Goal: Transaction & Acquisition: Book appointment/travel/reservation

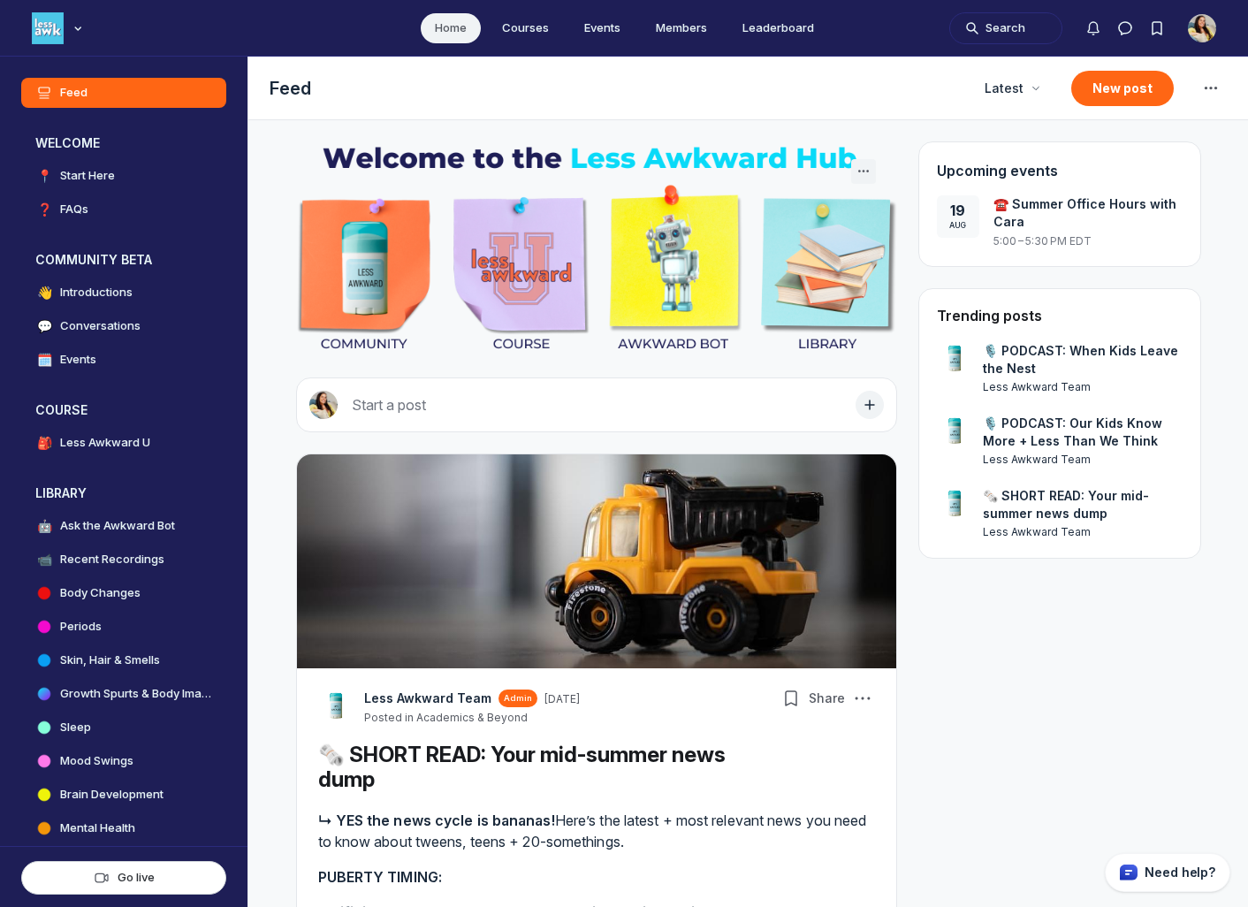
scroll to position [5786, 3385]
click at [126, 362] on link "🗓️ Events" at bounding box center [123, 360] width 205 height 30
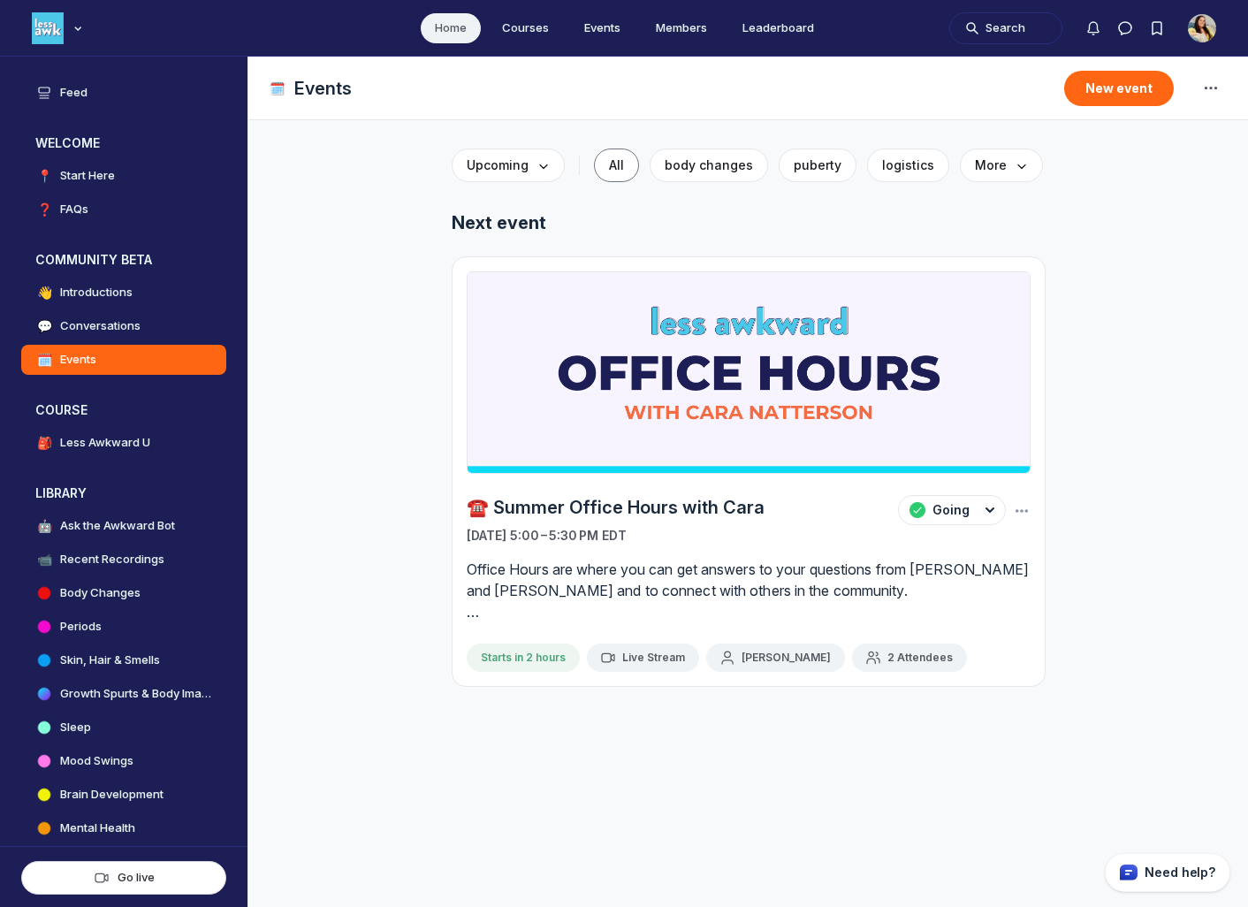
click at [903, 666] on button "2 Attendees" at bounding box center [909, 657] width 115 height 28
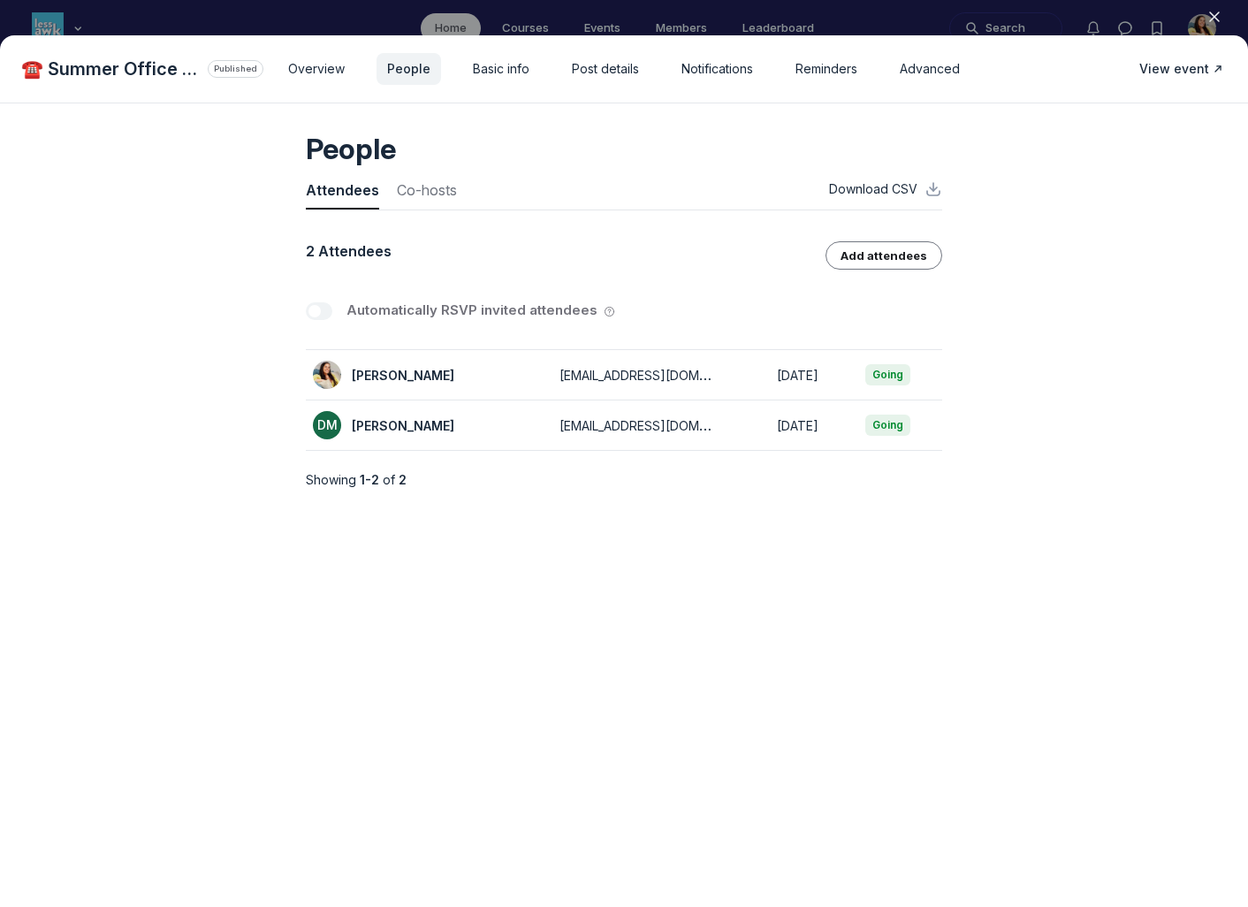
click at [1212, 21] on icon "button" at bounding box center [1215, 17] width 18 height 18
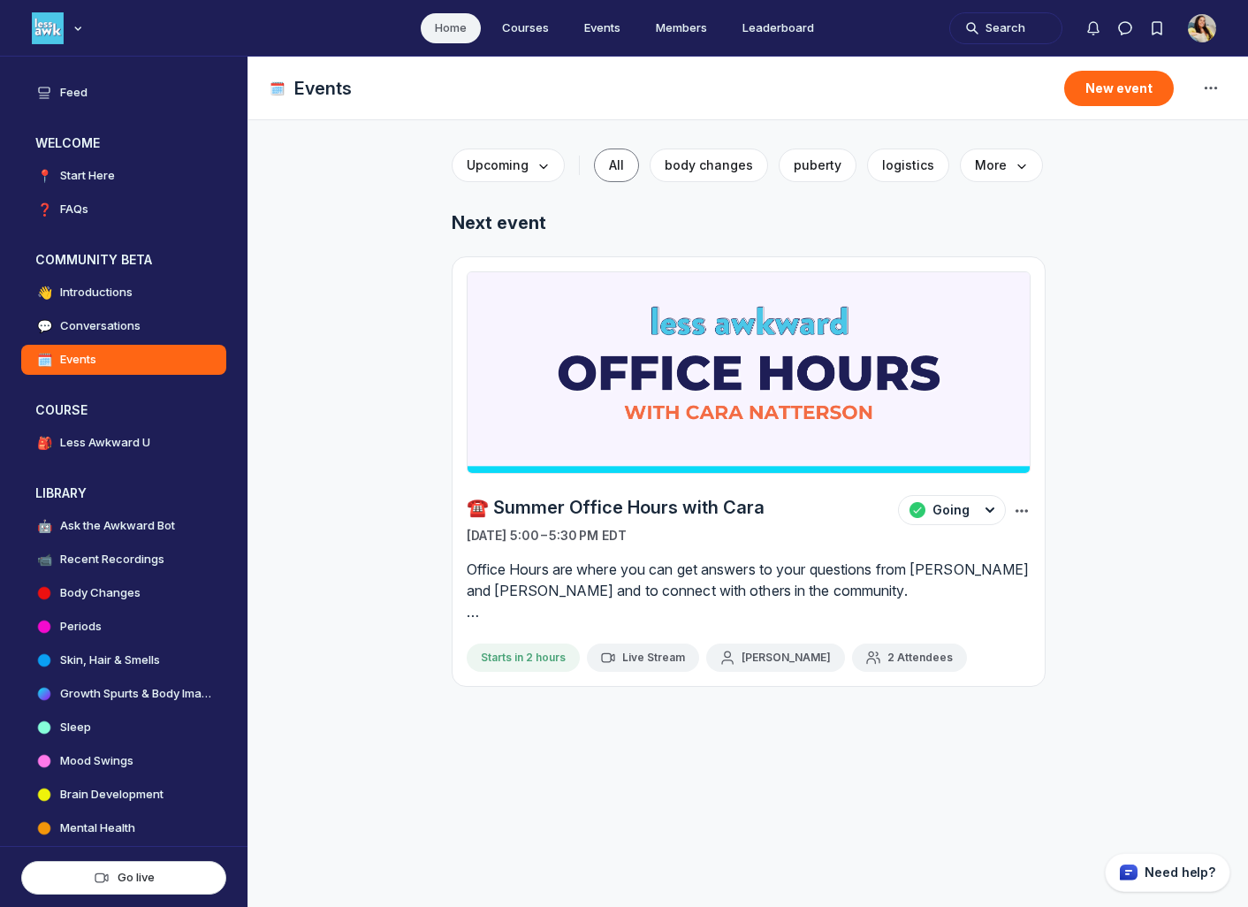
click at [1017, 515] on icon "Main Content" at bounding box center [1022, 511] width 18 height 18
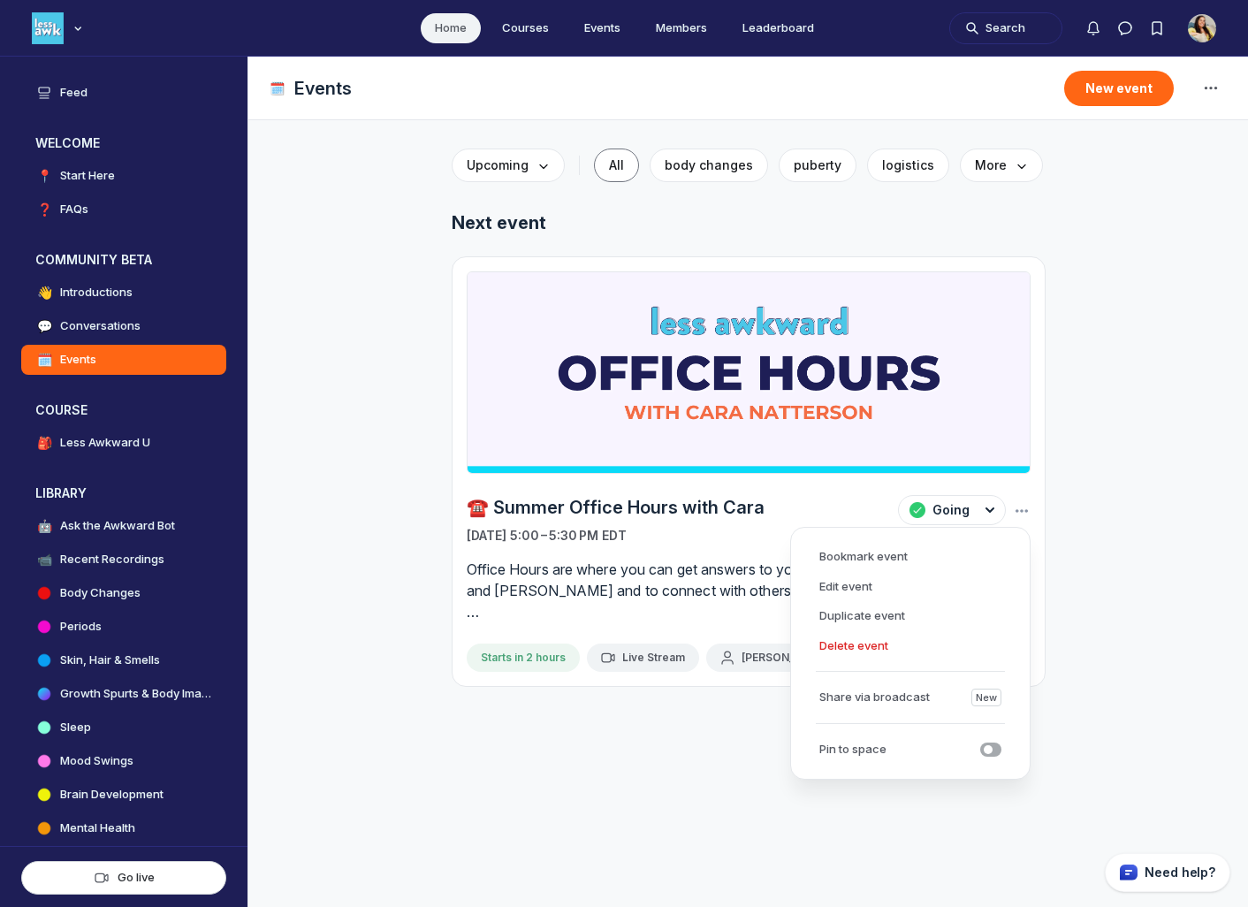
click at [1071, 516] on div "Upcoming All body changes puberty logistics More Next event Update cover ☎️ Sum…" at bounding box center [748, 445] width 905 height 609
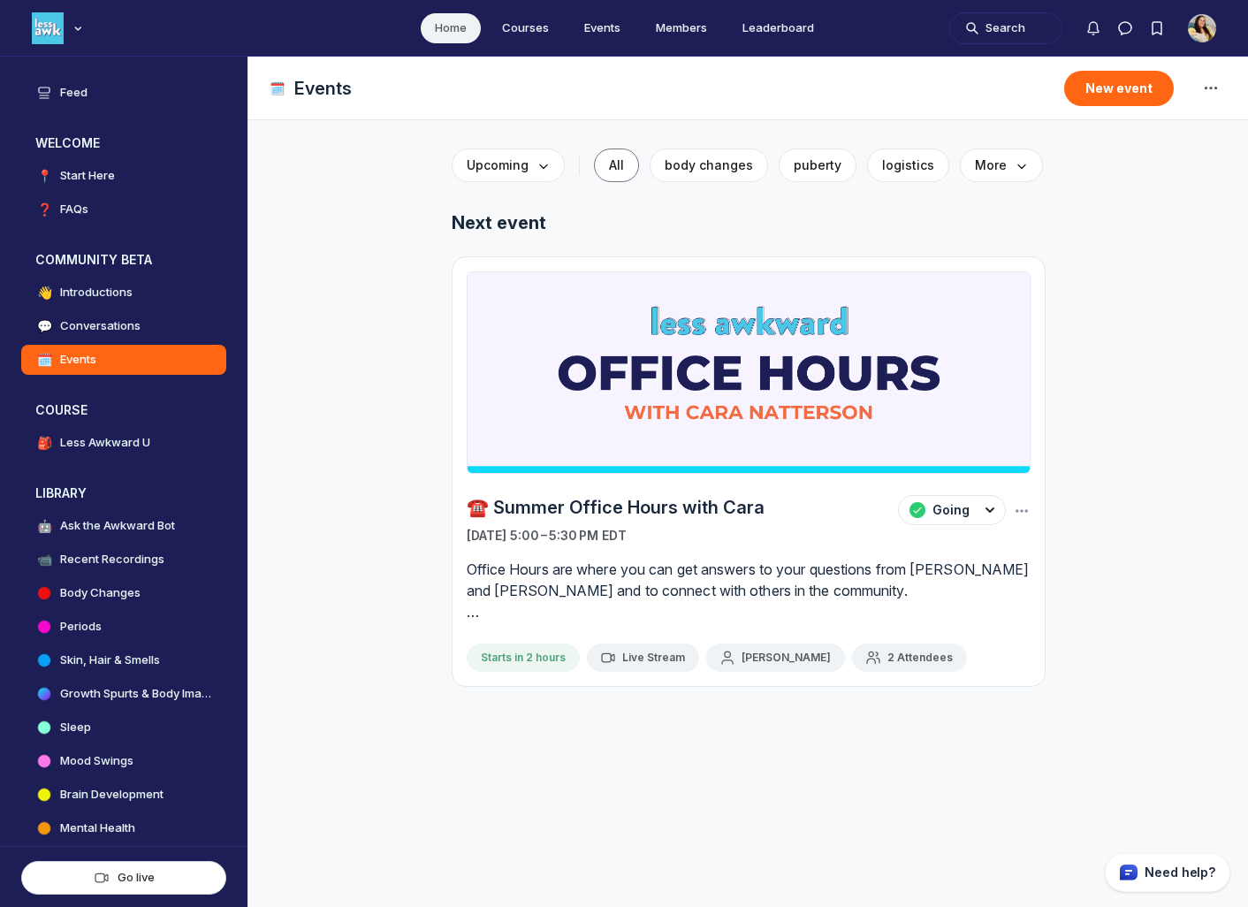
click at [666, 512] on link "☎️ Summer Office Hours with Cara" at bounding box center [616, 507] width 298 height 25
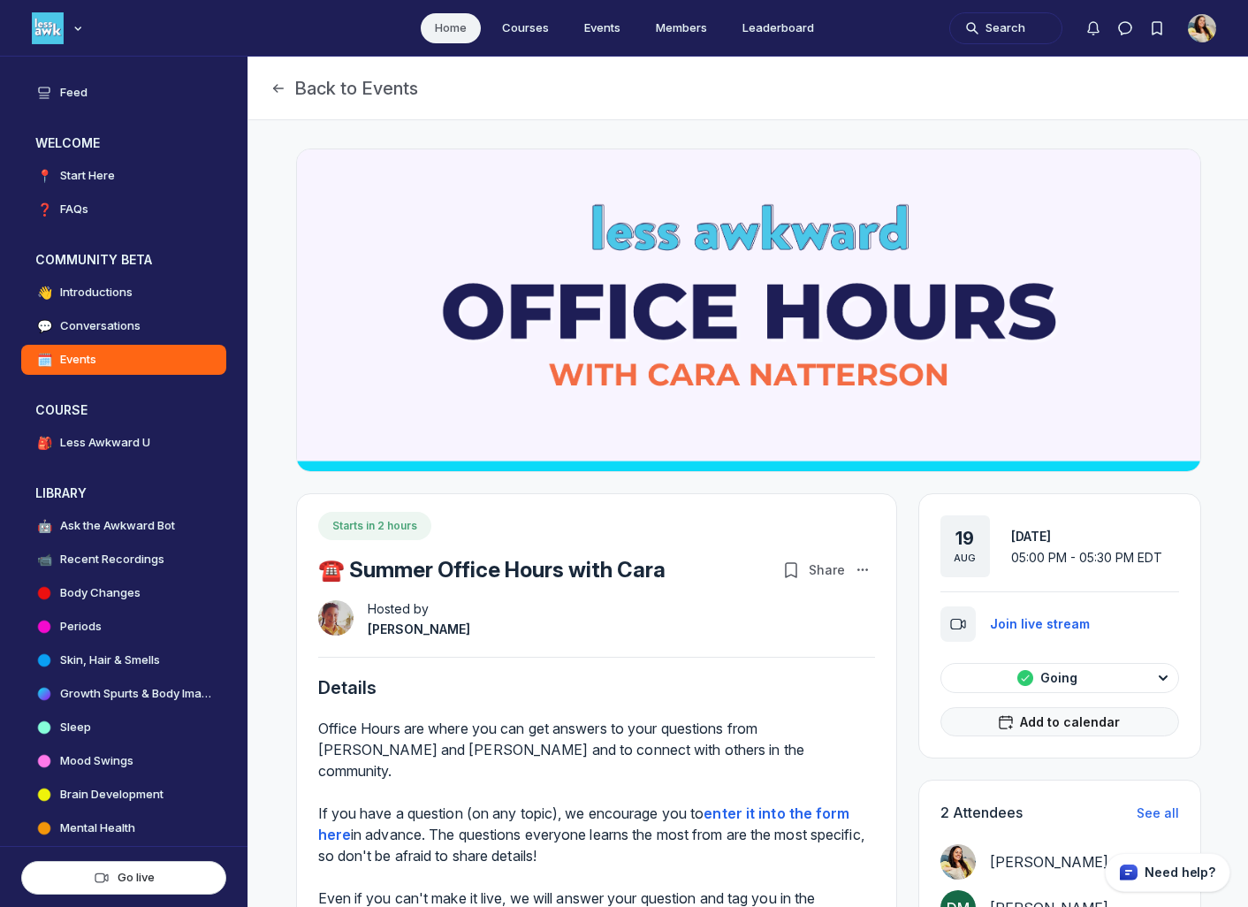
click at [1071, 717] on span "Add to calendar" at bounding box center [1070, 722] width 100 height 18
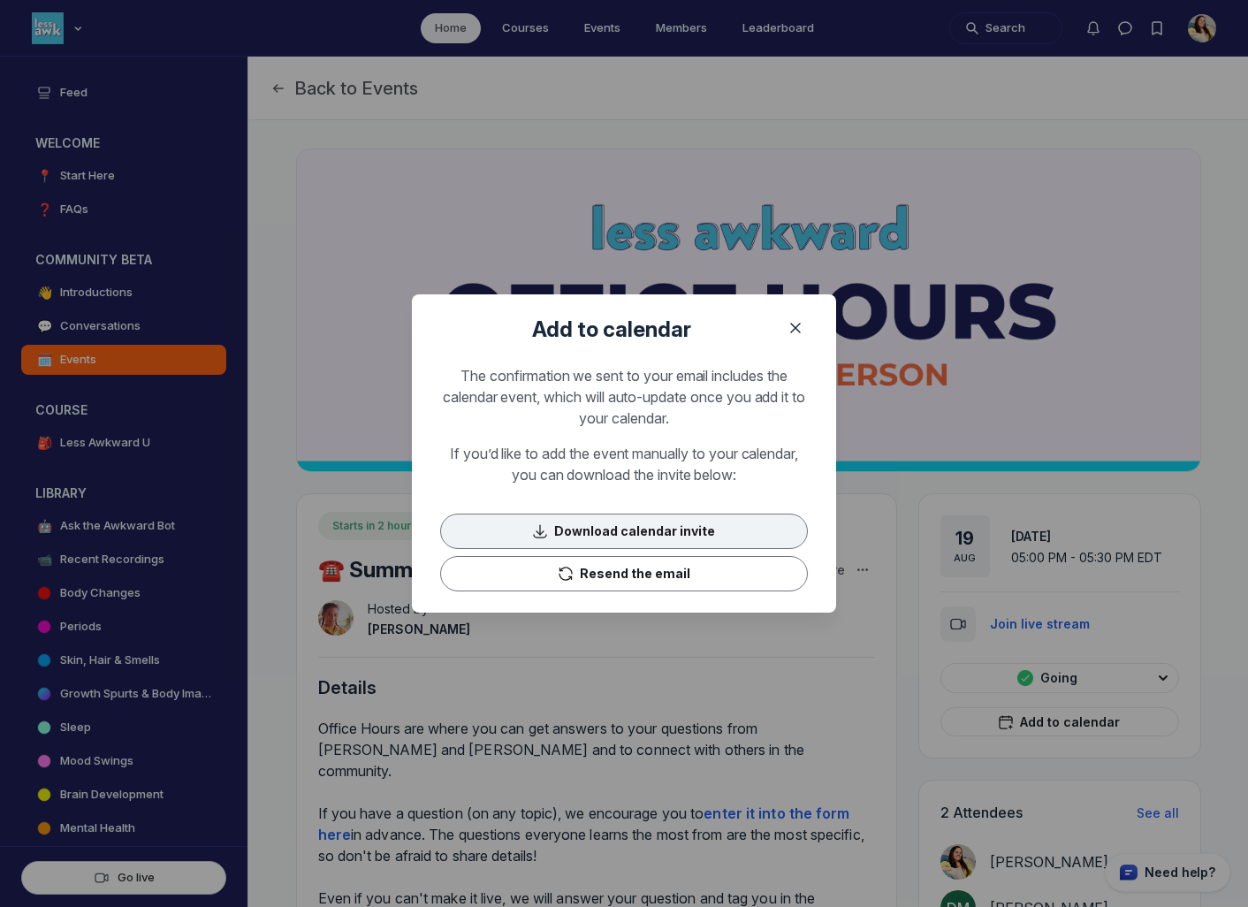
click at [689, 529] on button "Download calendar invite" at bounding box center [624, 531] width 368 height 35
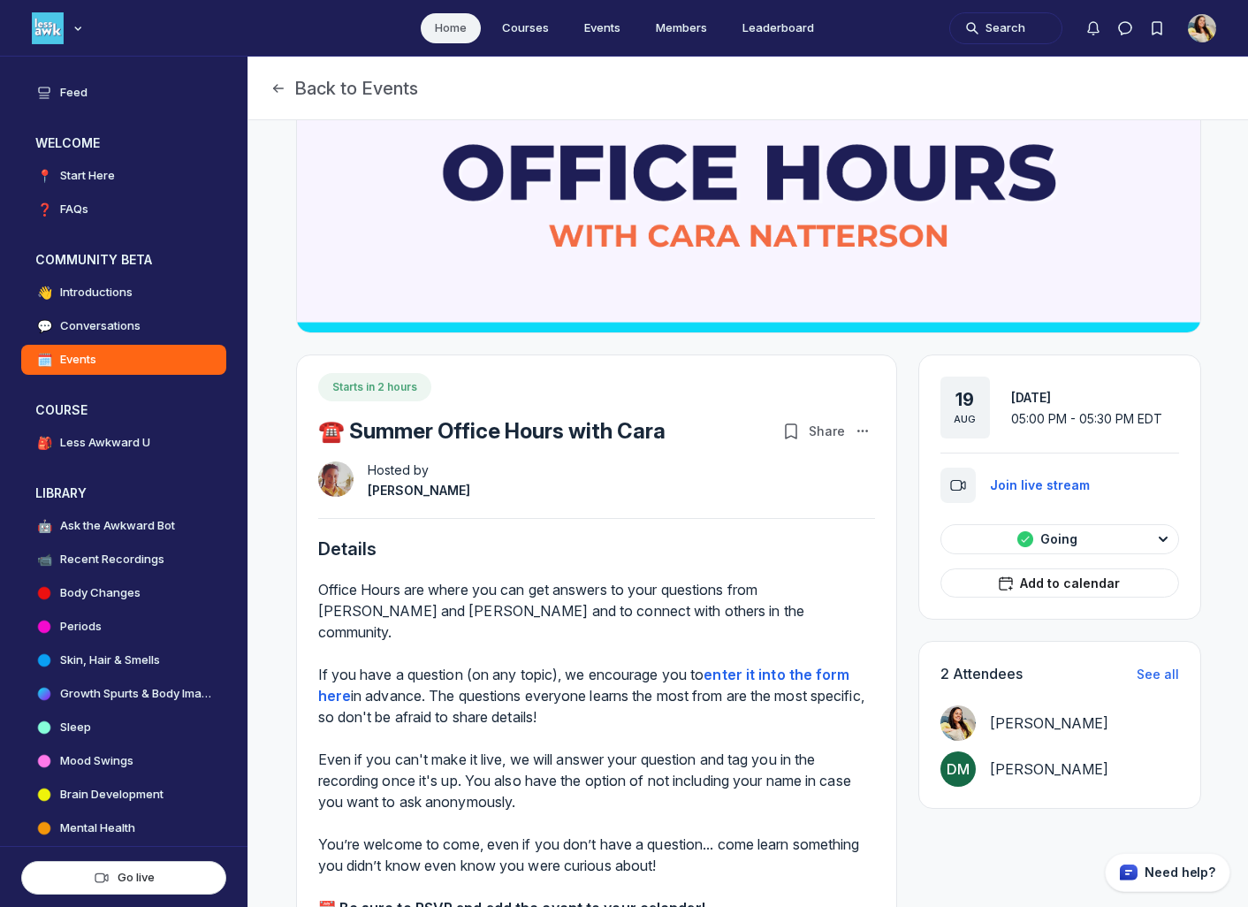
scroll to position [96, 0]
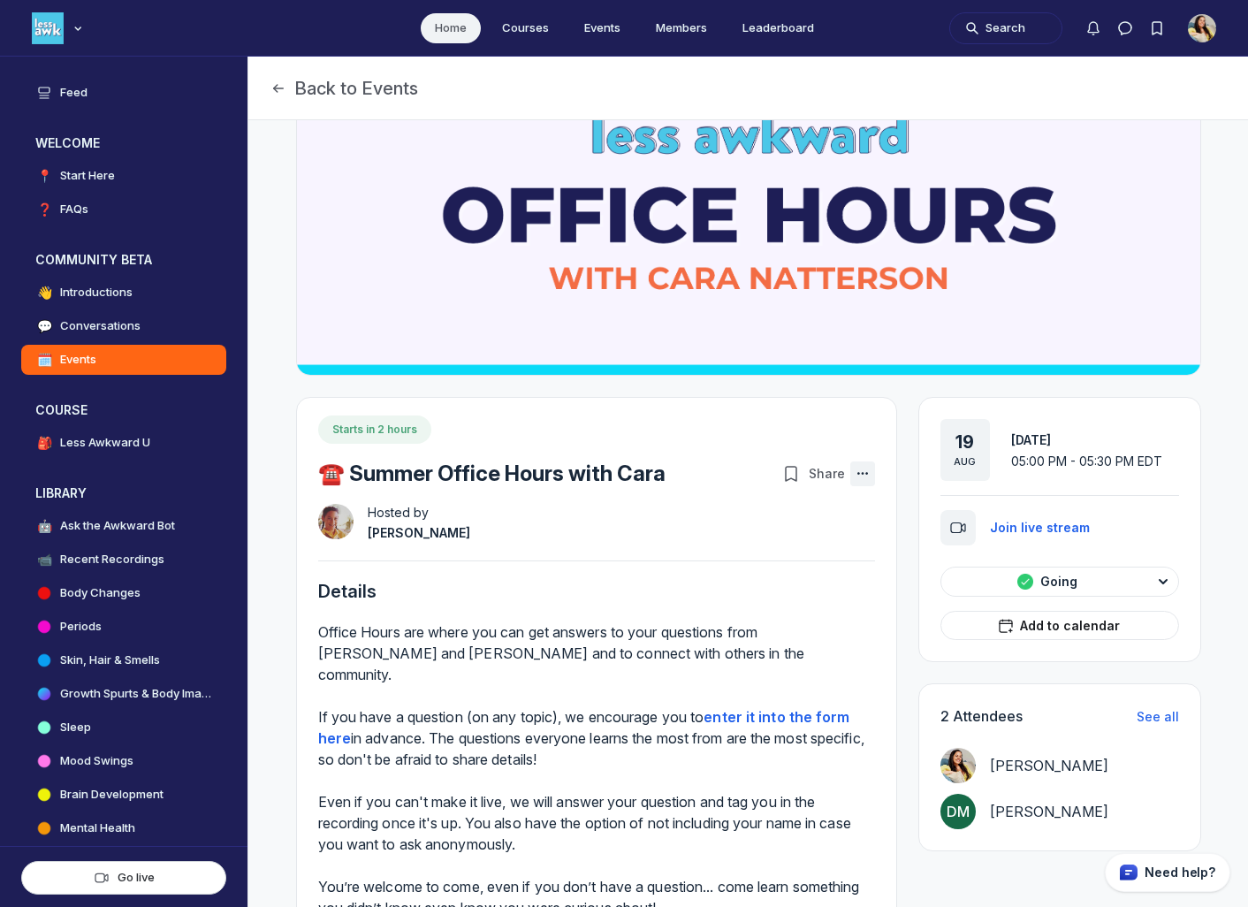
click at [858, 469] on icon "Event actions" at bounding box center [863, 474] width 18 height 18
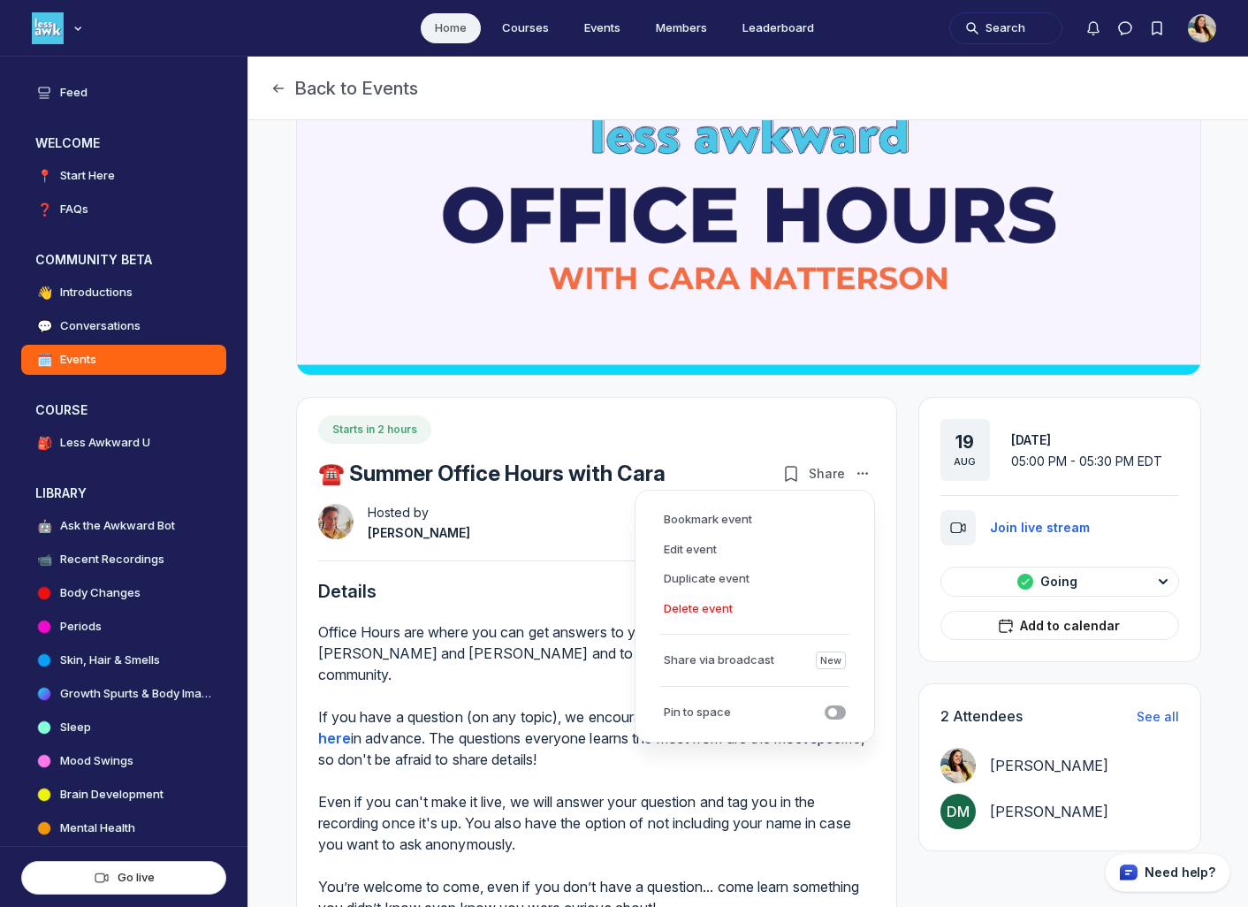
click at [723, 438] on div "Starts in 2 hours" at bounding box center [596, 429] width 557 height 28
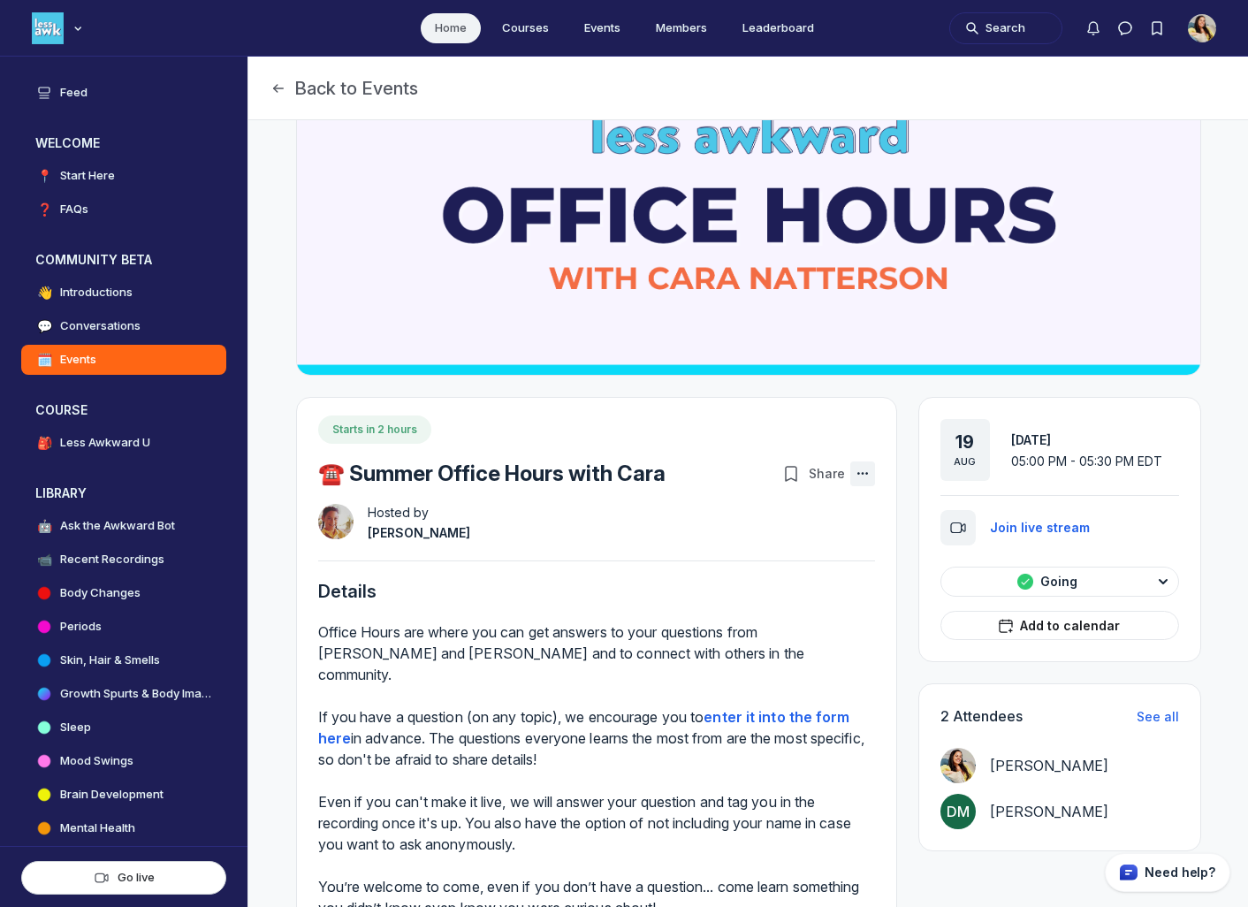
click at [856, 467] on icon "Event actions" at bounding box center [863, 474] width 18 height 18
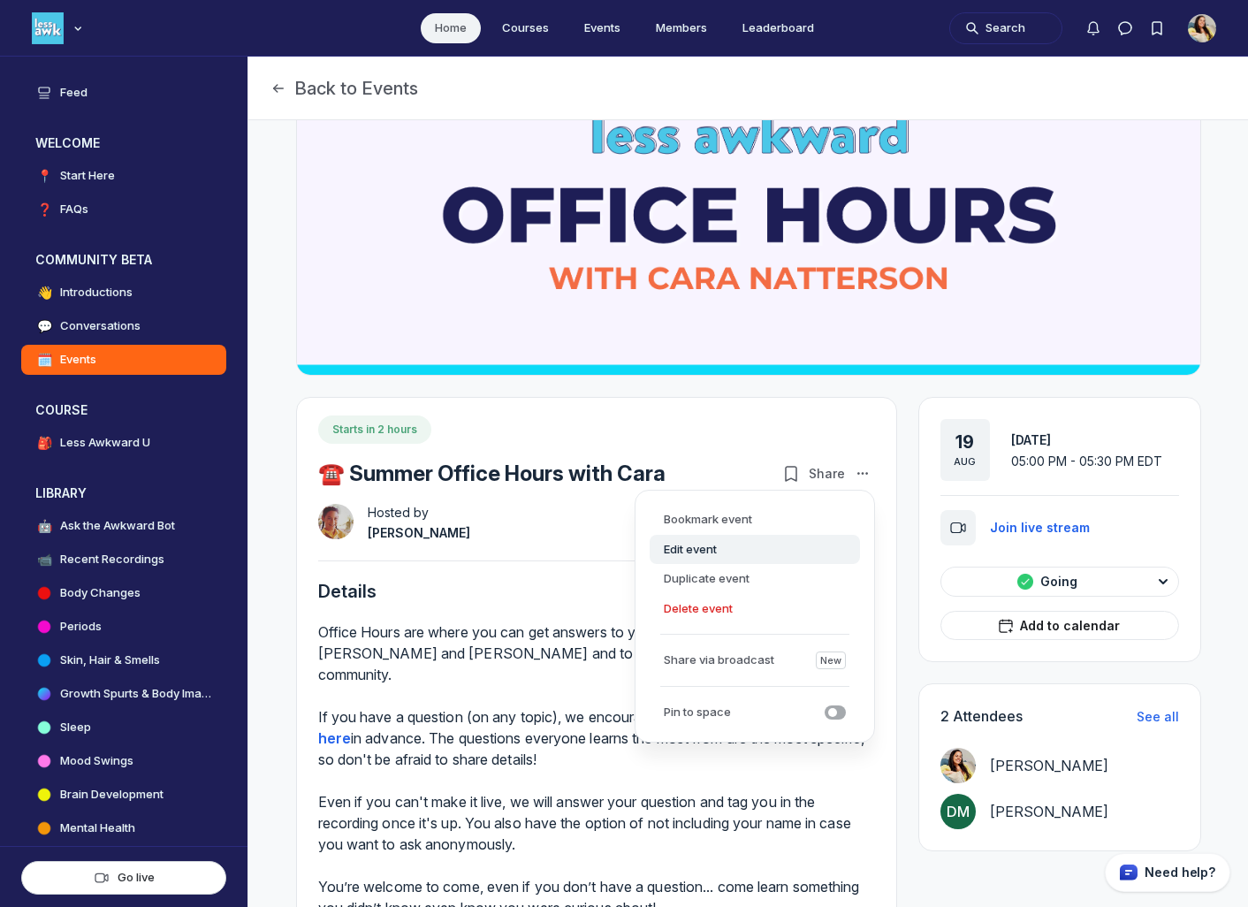
click at [736, 540] on button "Edit event" at bounding box center [755, 550] width 210 height 30
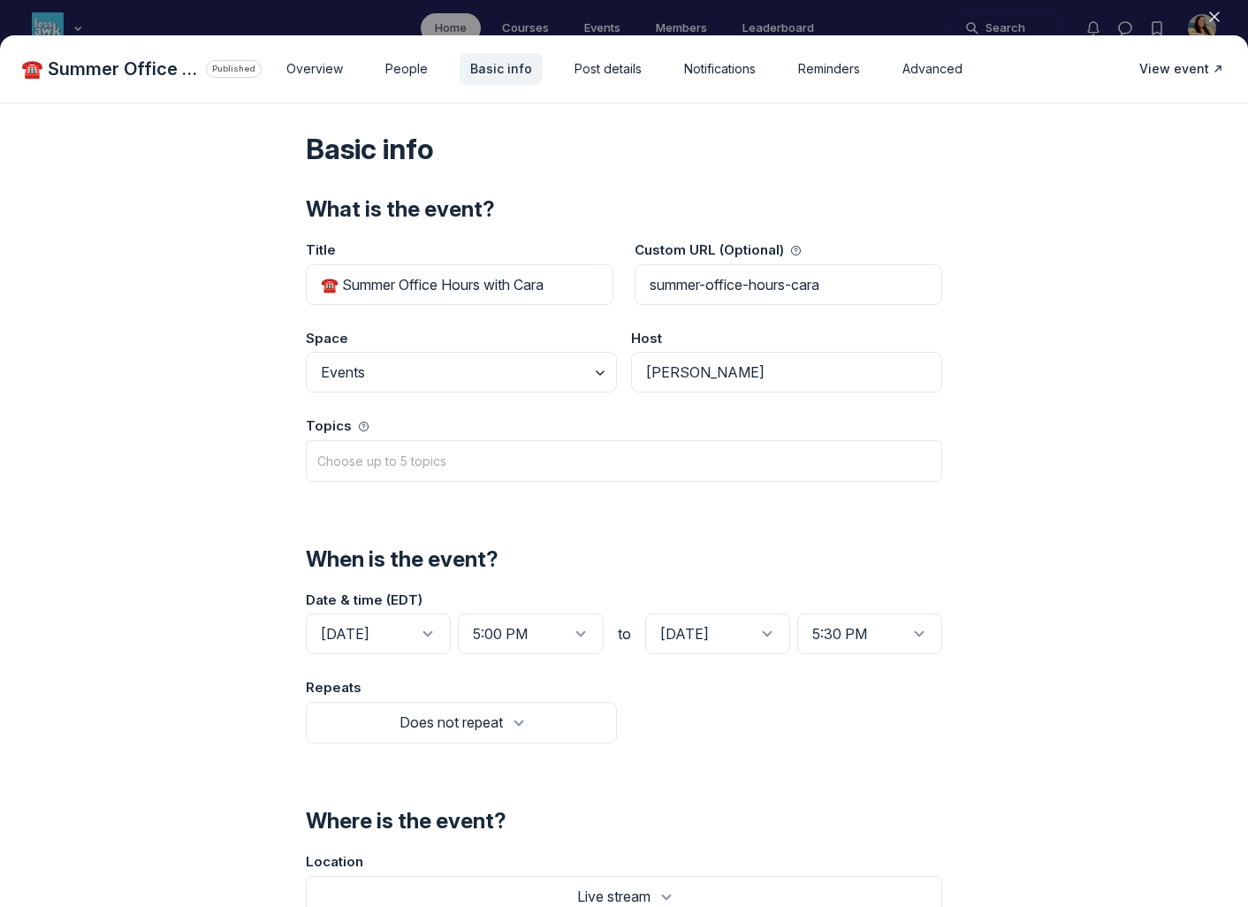
scroll to position [6, 0]
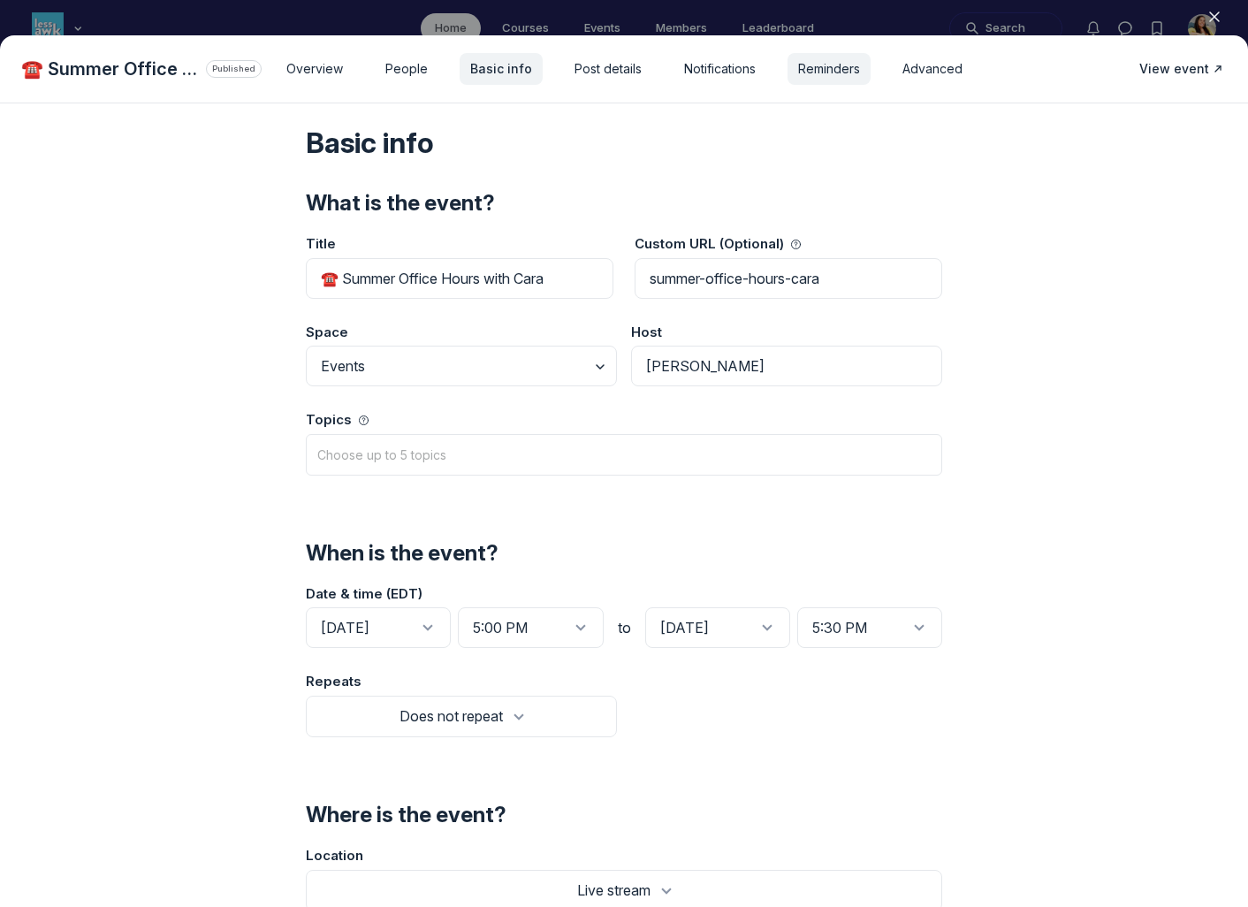
click at [808, 75] on span "Reminders" at bounding box center [829, 69] width 62 height 18
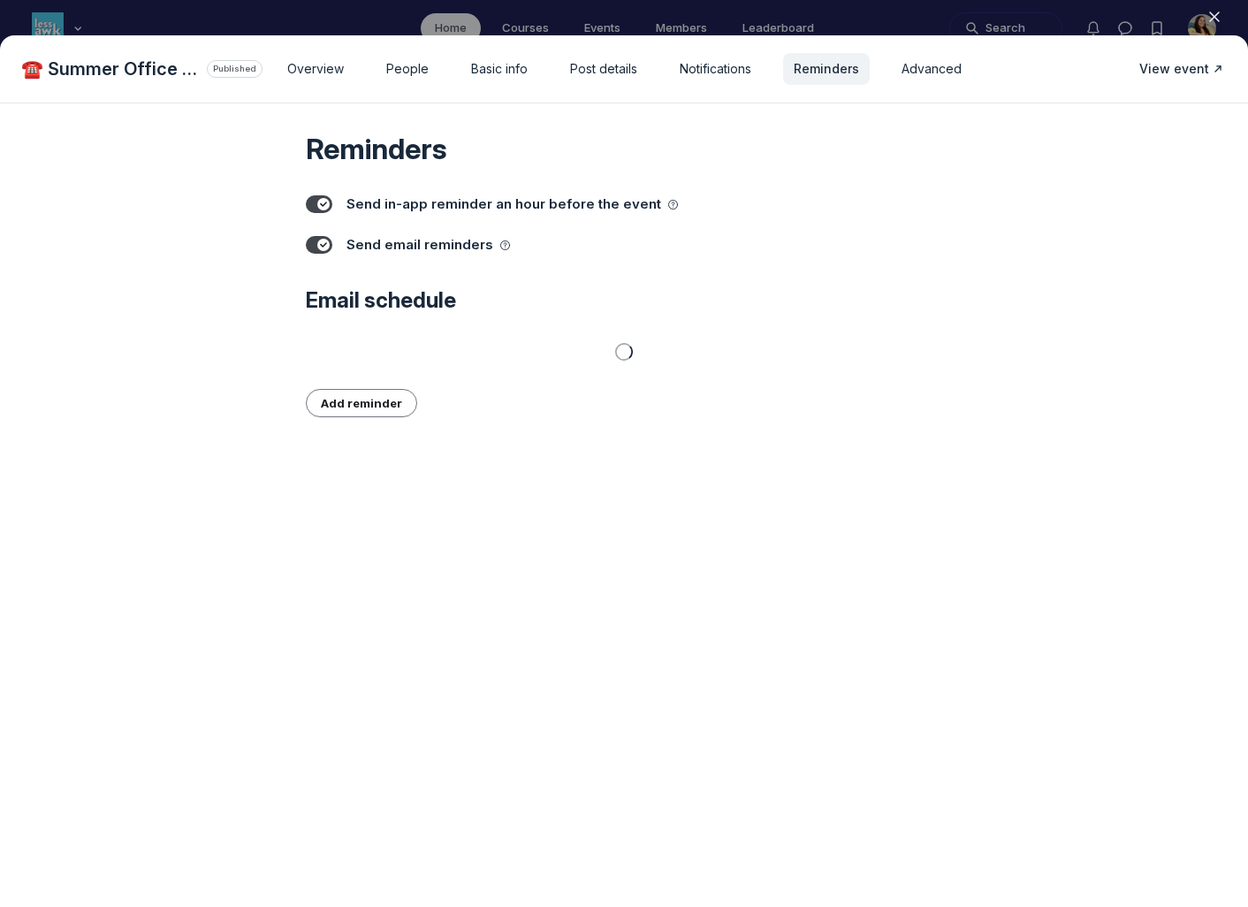
scroll to position [0, 0]
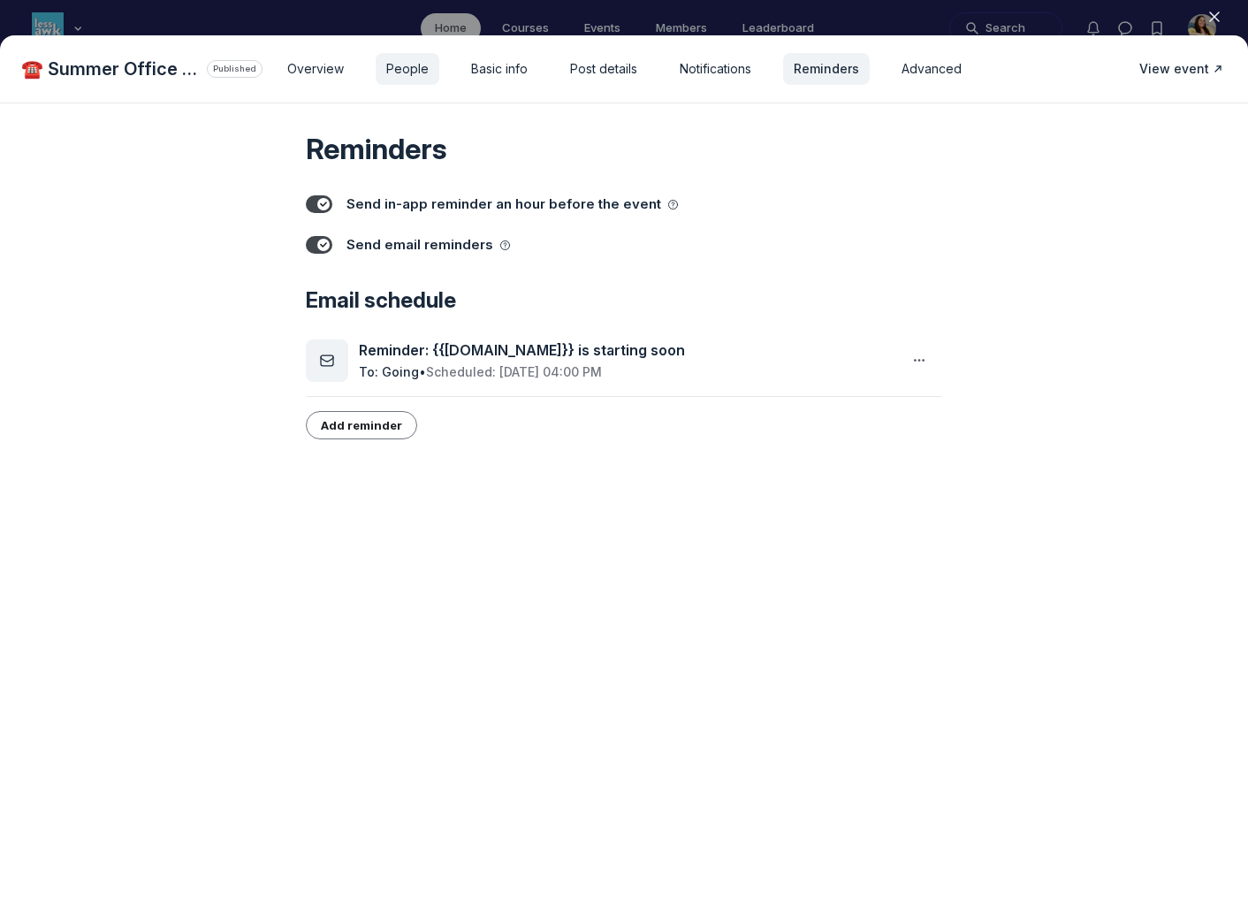
click at [413, 65] on span "People" at bounding box center [407, 69] width 42 height 18
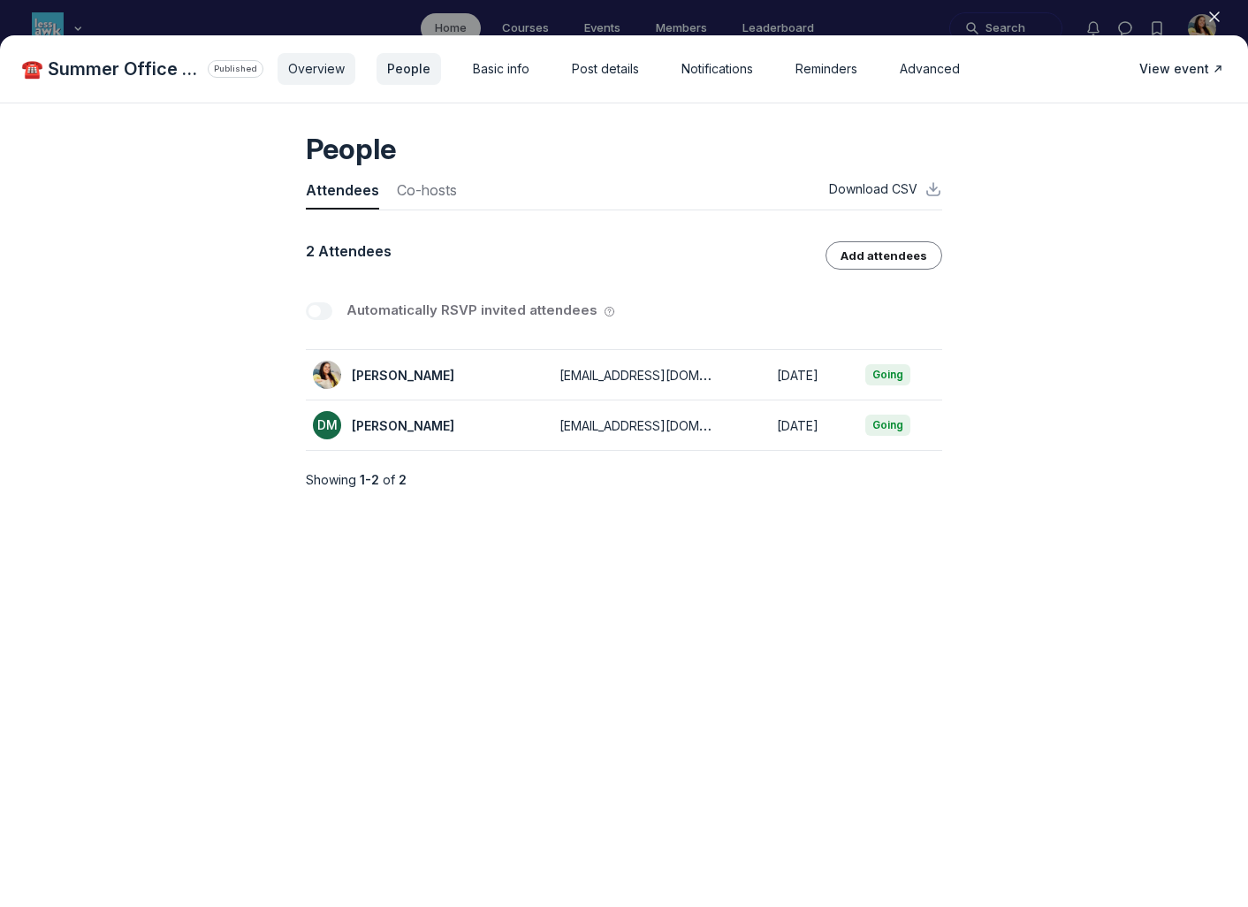
click at [335, 65] on span "Overview" at bounding box center [316, 69] width 57 height 18
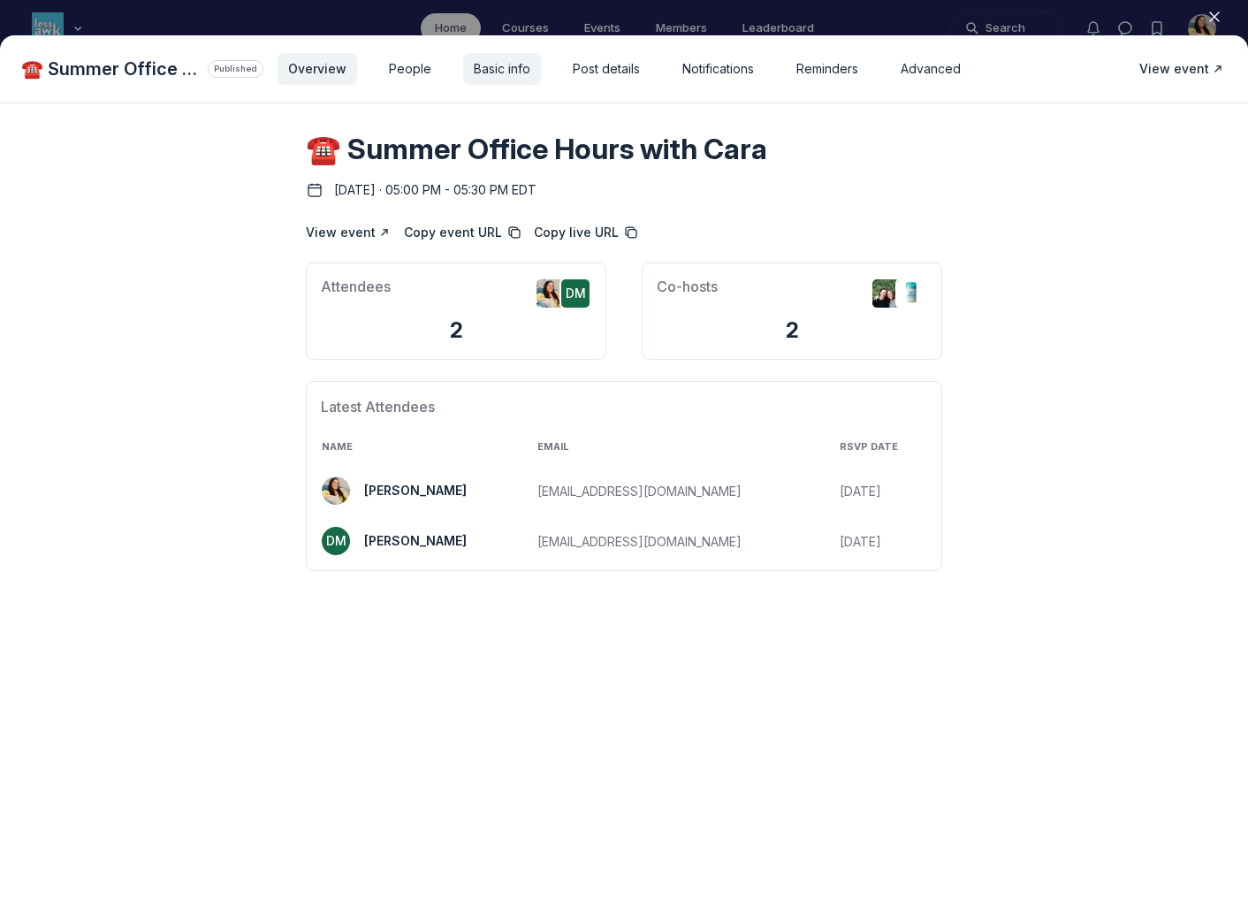
click at [488, 72] on span "Basic info" at bounding box center [502, 69] width 57 height 18
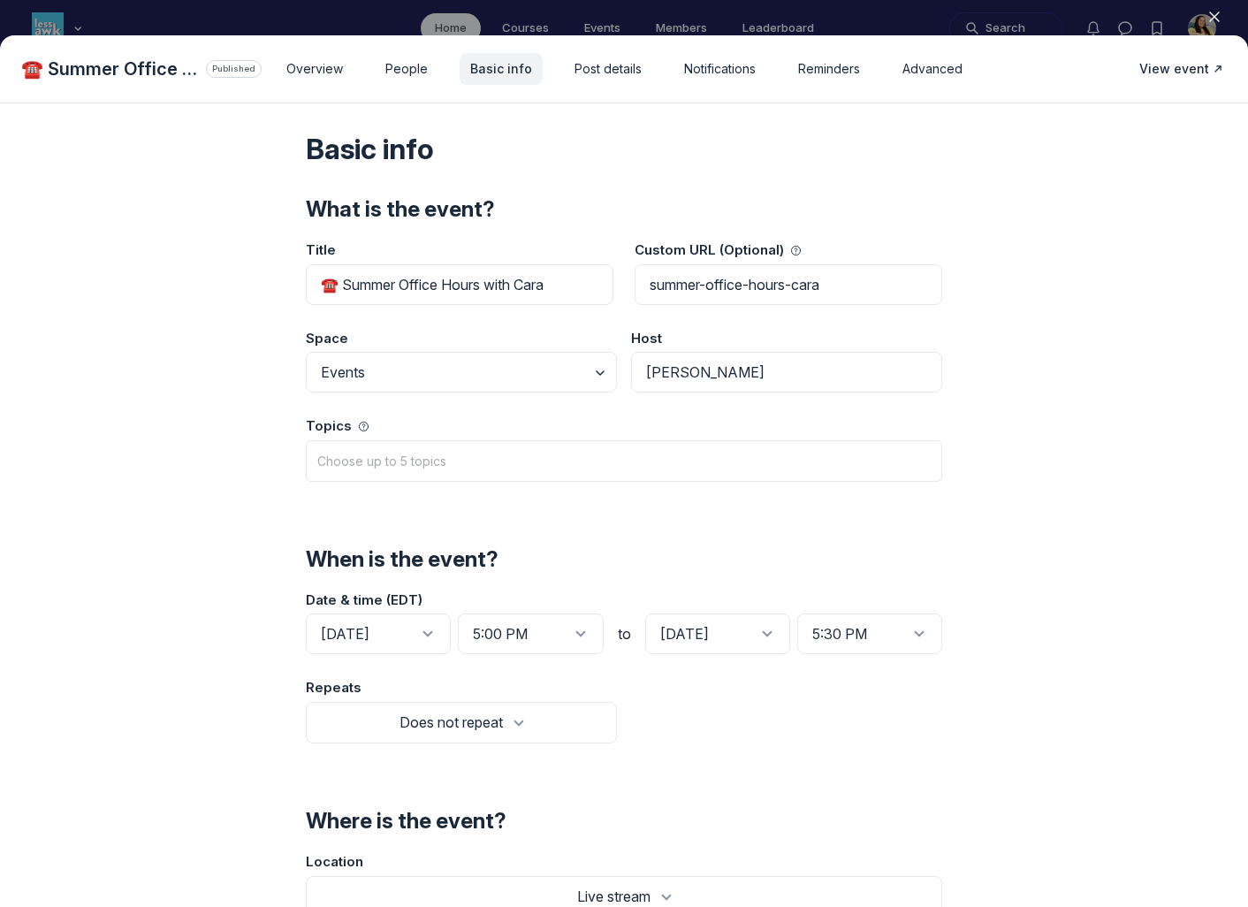
click at [593, 170] on div "Basic info What is the event? Title ☎️ Summer Office Hours with Cara Custom URL…" at bounding box center [624, 785] width 679 height 1365
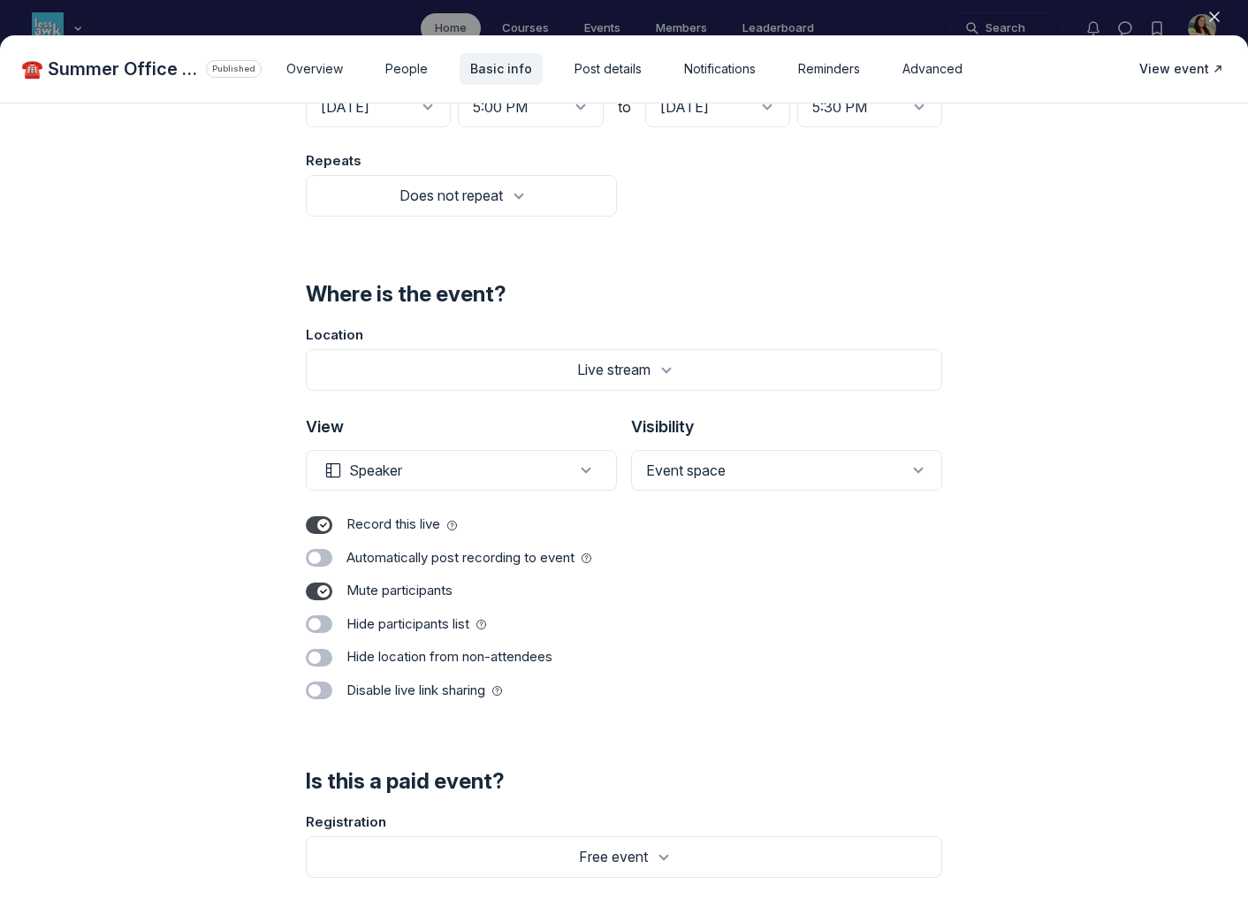
scroll to position [561, 0]
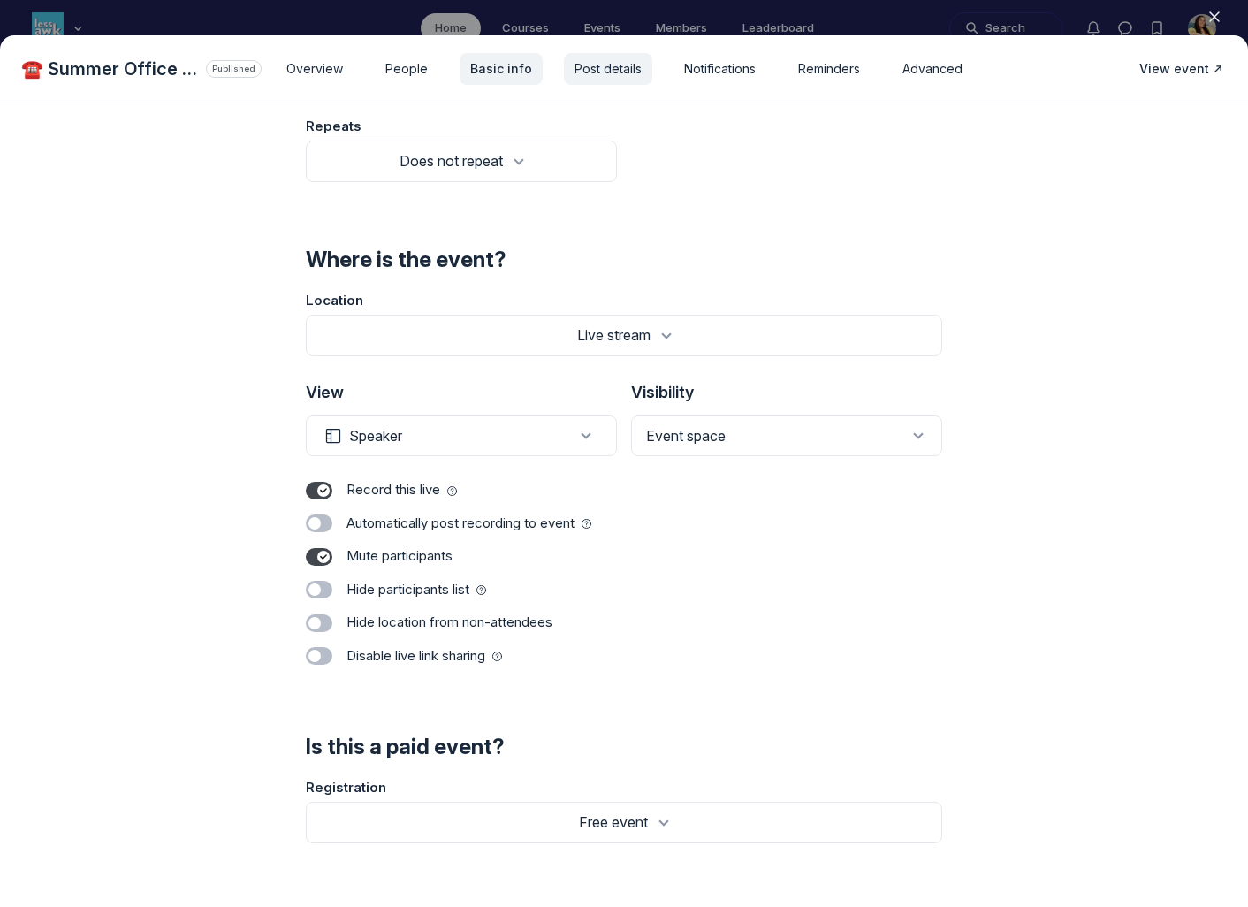
click at [620, 67] on span "Post details" at bounding box center [608, 69] width 67 height 18
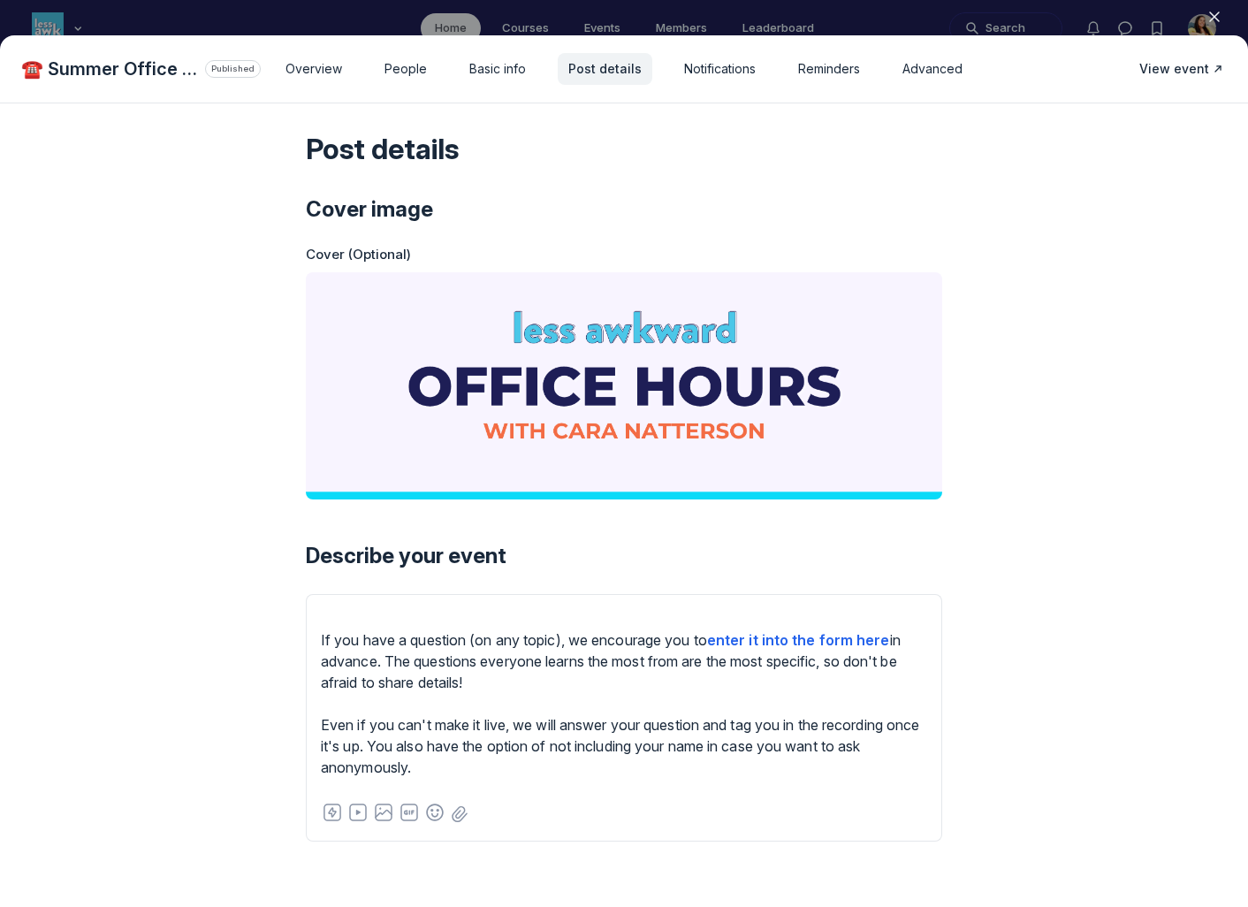
scroll to position [134, 0]
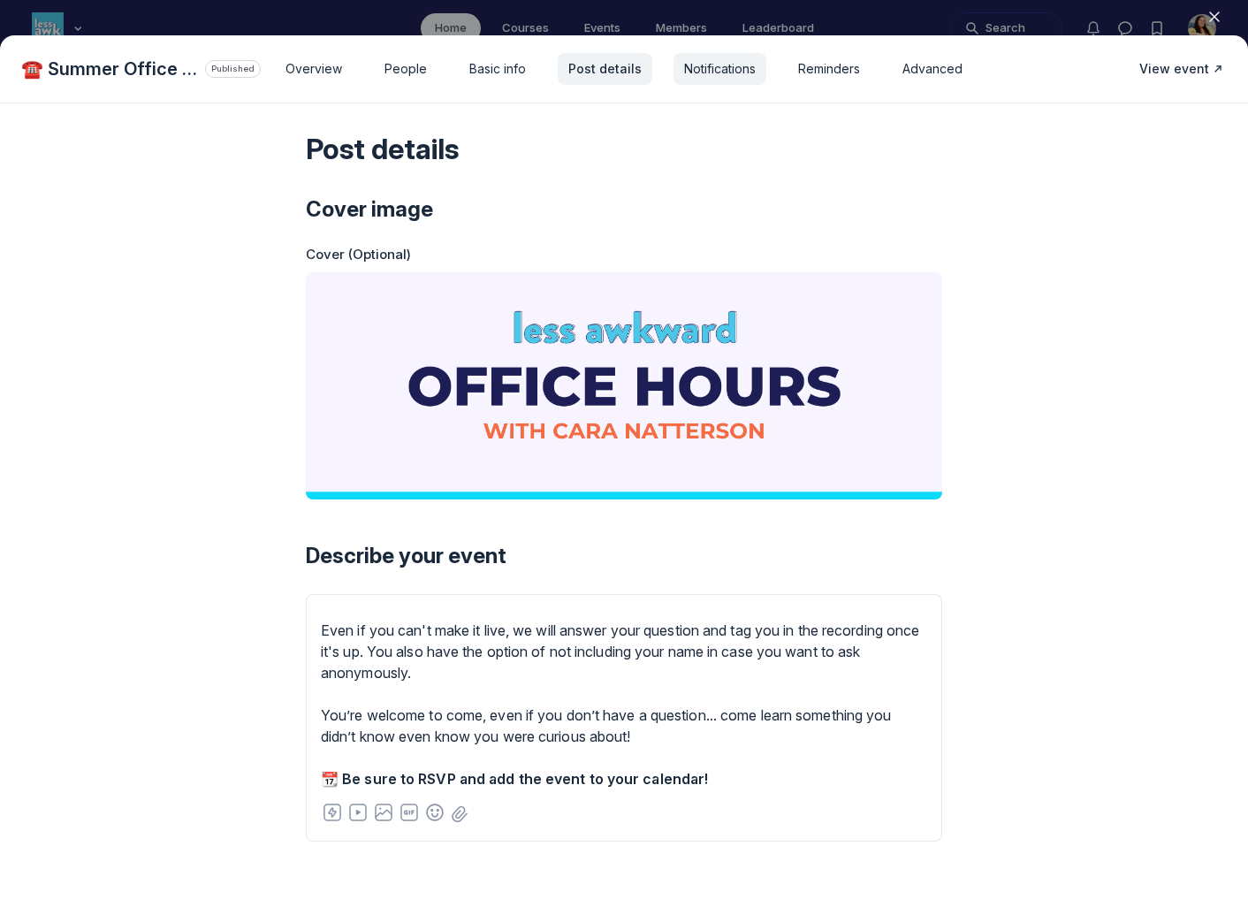
click at [701, 65] on span "Notifications" at bounding box center [720, 69] width 72 height 18
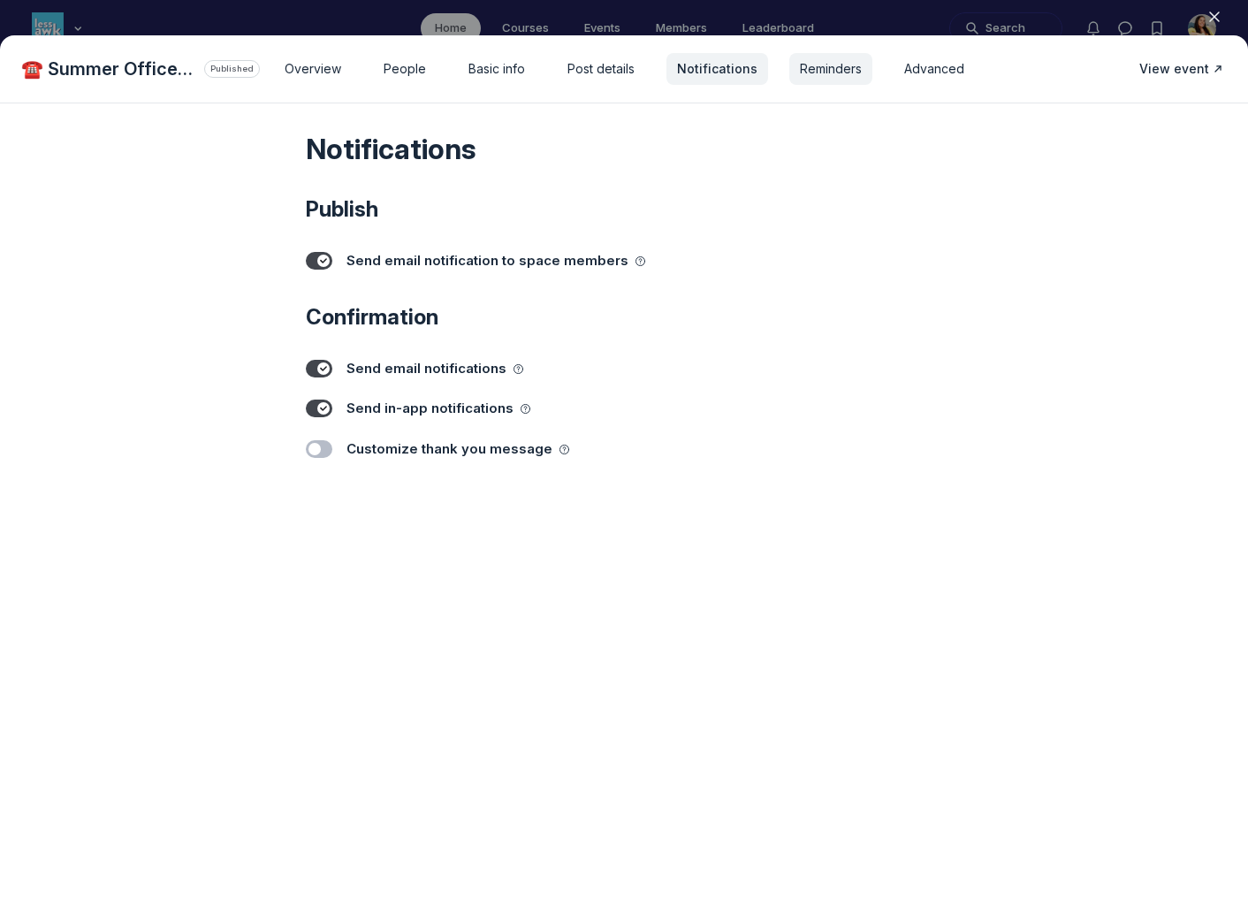
click at [811, 62] on span "Reminders" at bounding box center [831, 69] width 62 height 18
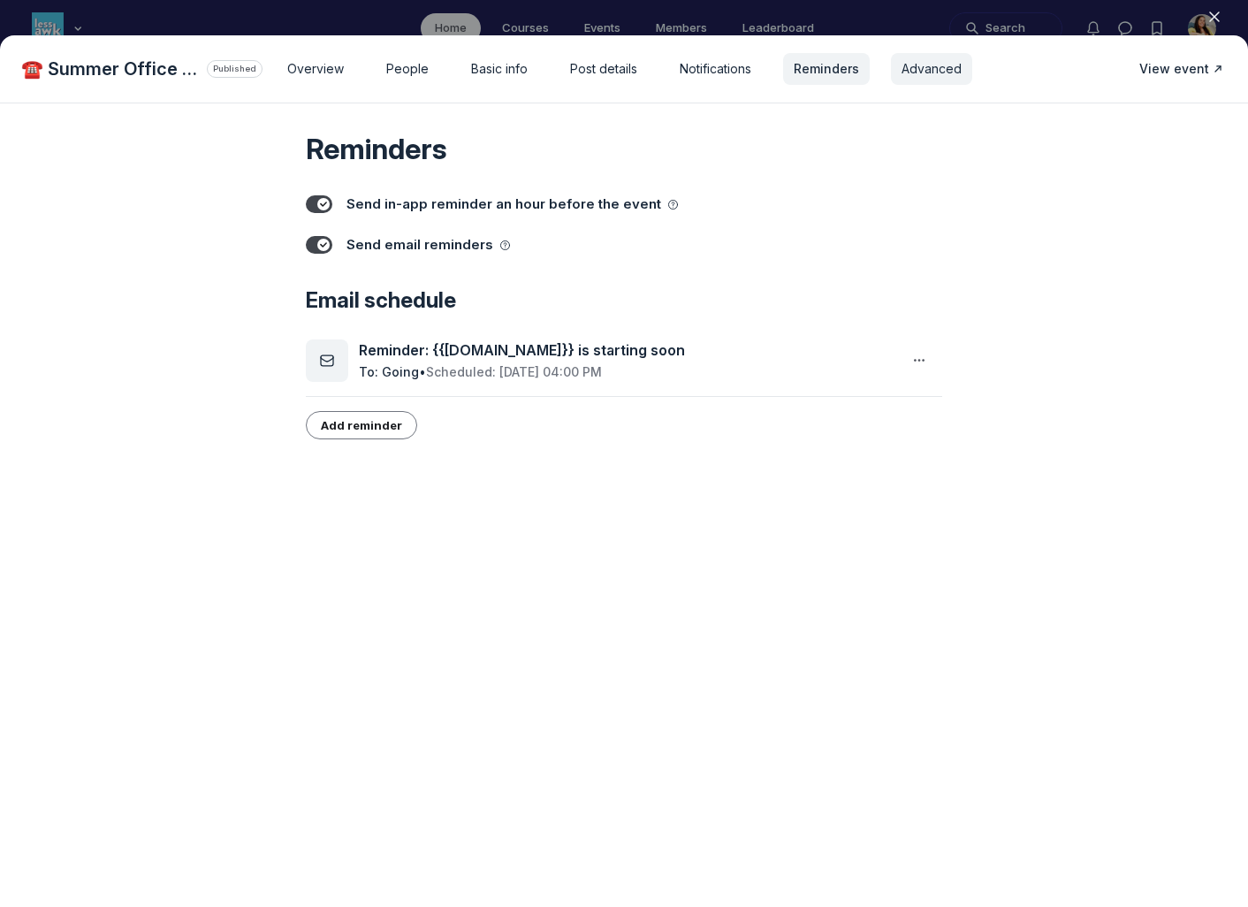
click at [946, 74] on span "Advanced" at bounding box center [932, 69] width 60 height 18
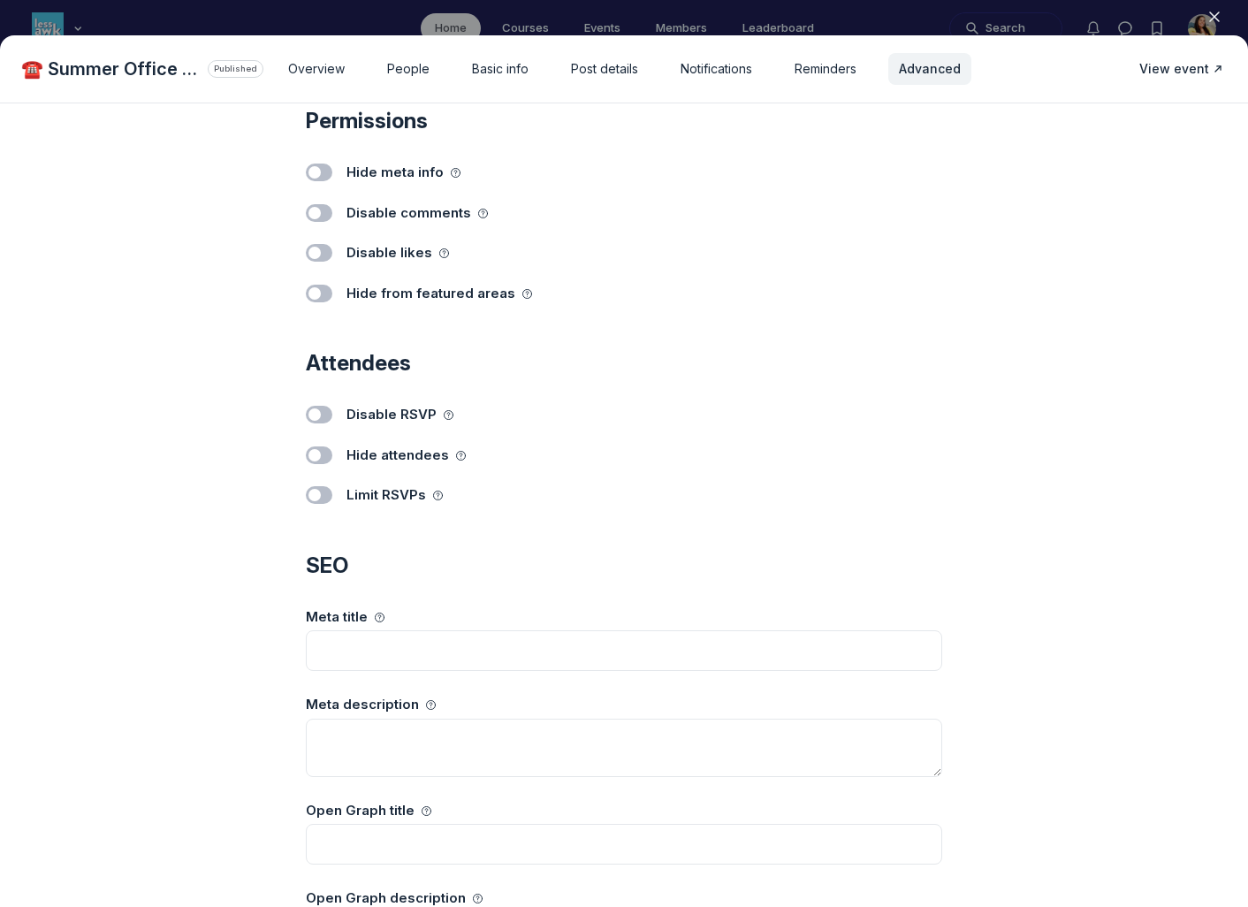
scroll to position [464, 0]
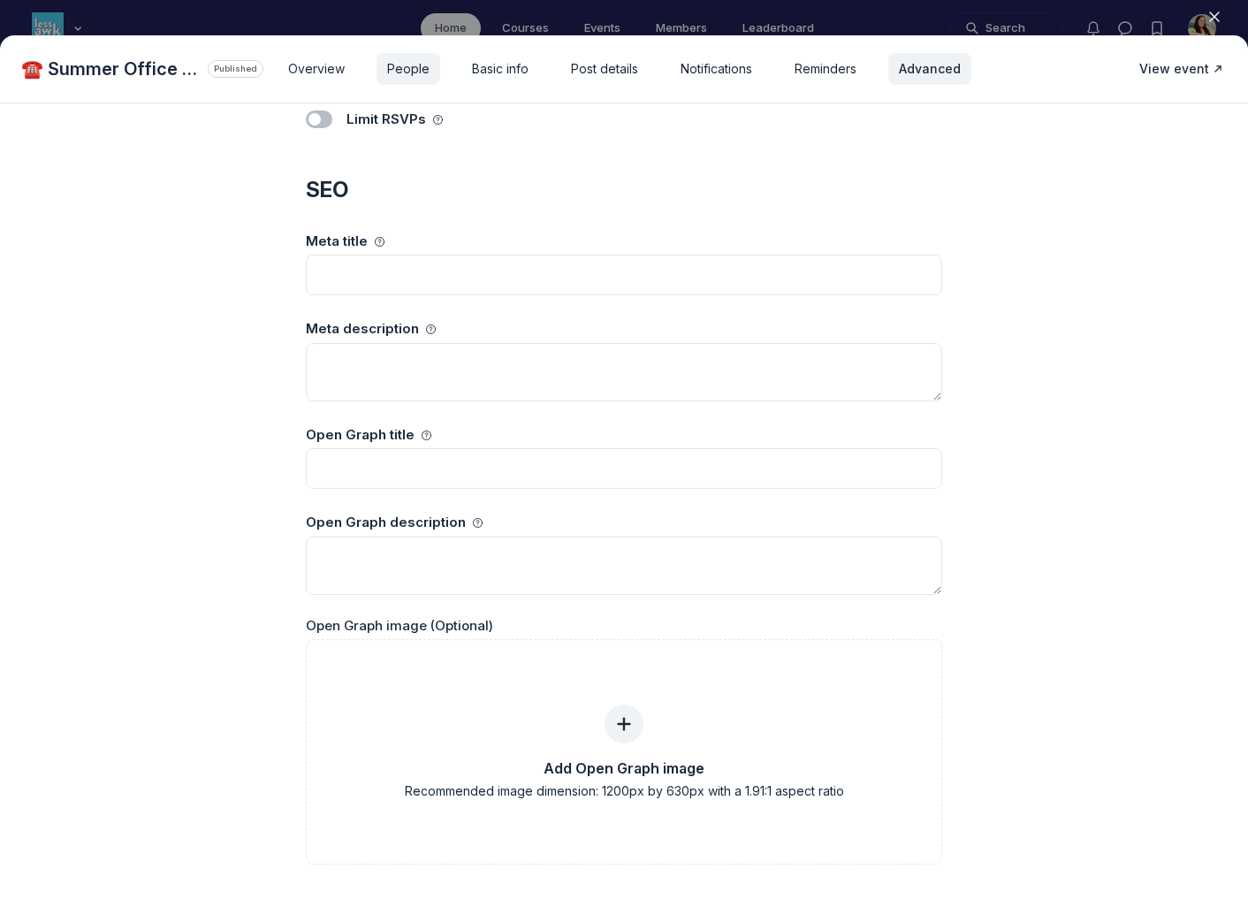
click at [407, 75] on span "People" at bounding box center [408, 69] width 42 height 18
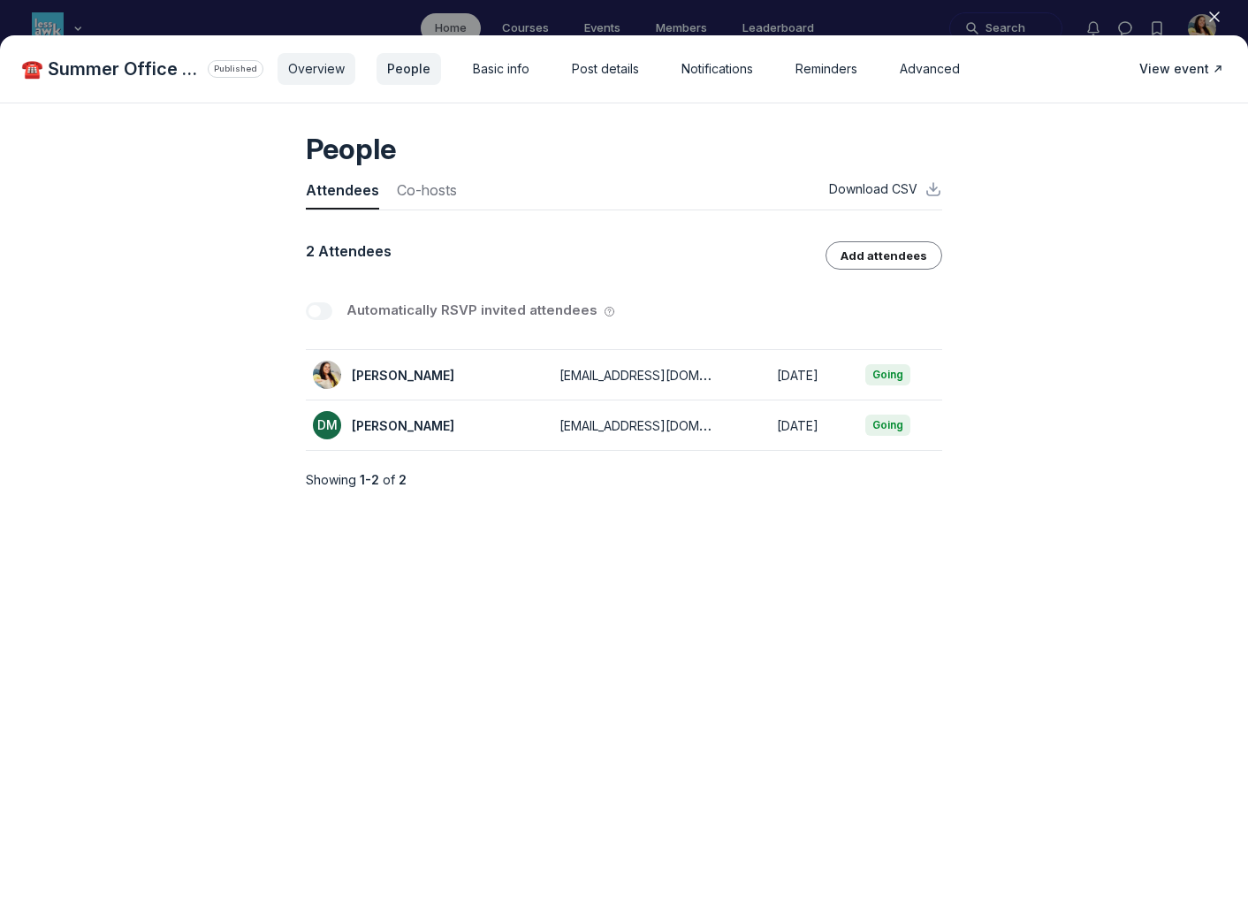
click at [323, 65] on span "Overview" at bounding box center [316, 69] width 57 height 18
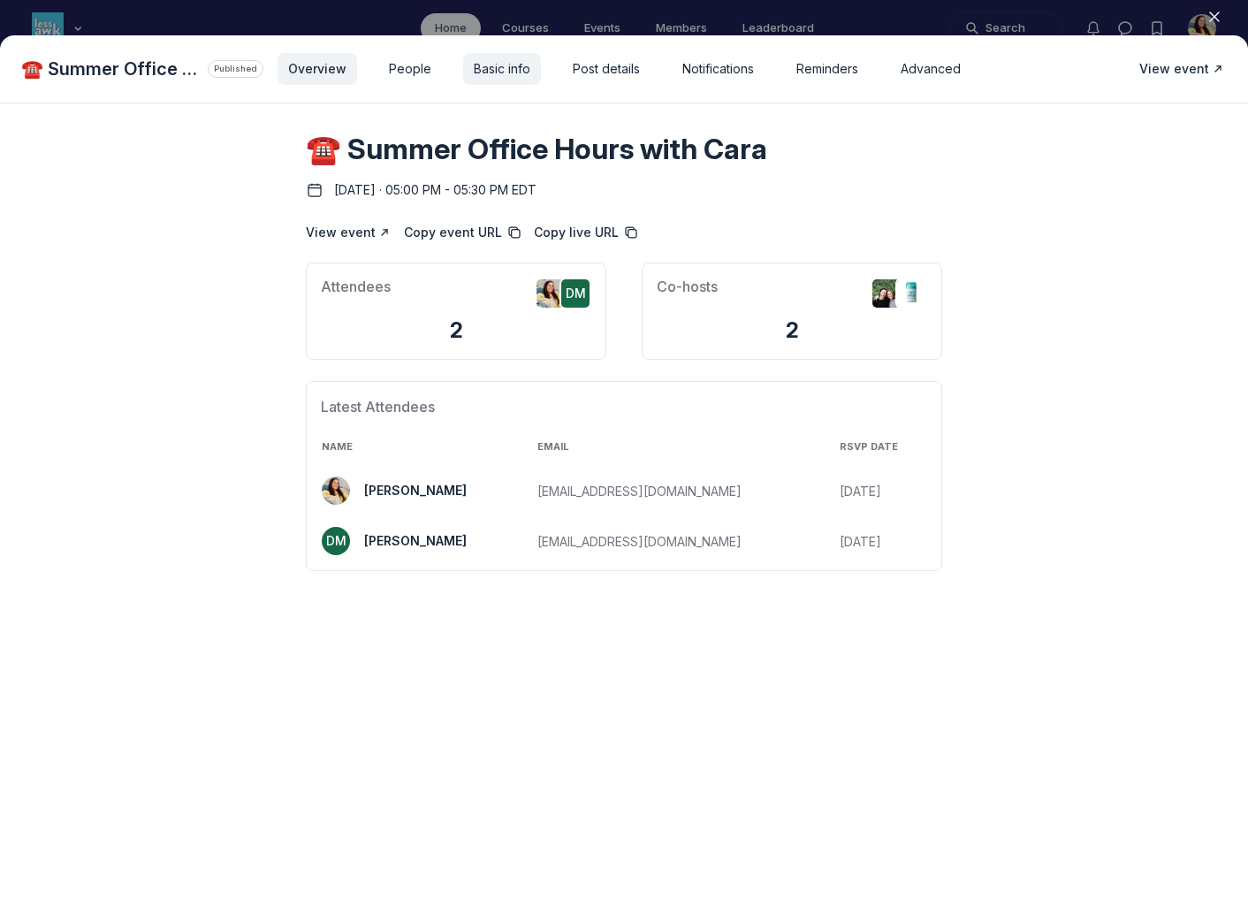
click at [521, 82] on div "Basic info" at bounding box center [502, 69] width 78 height 32
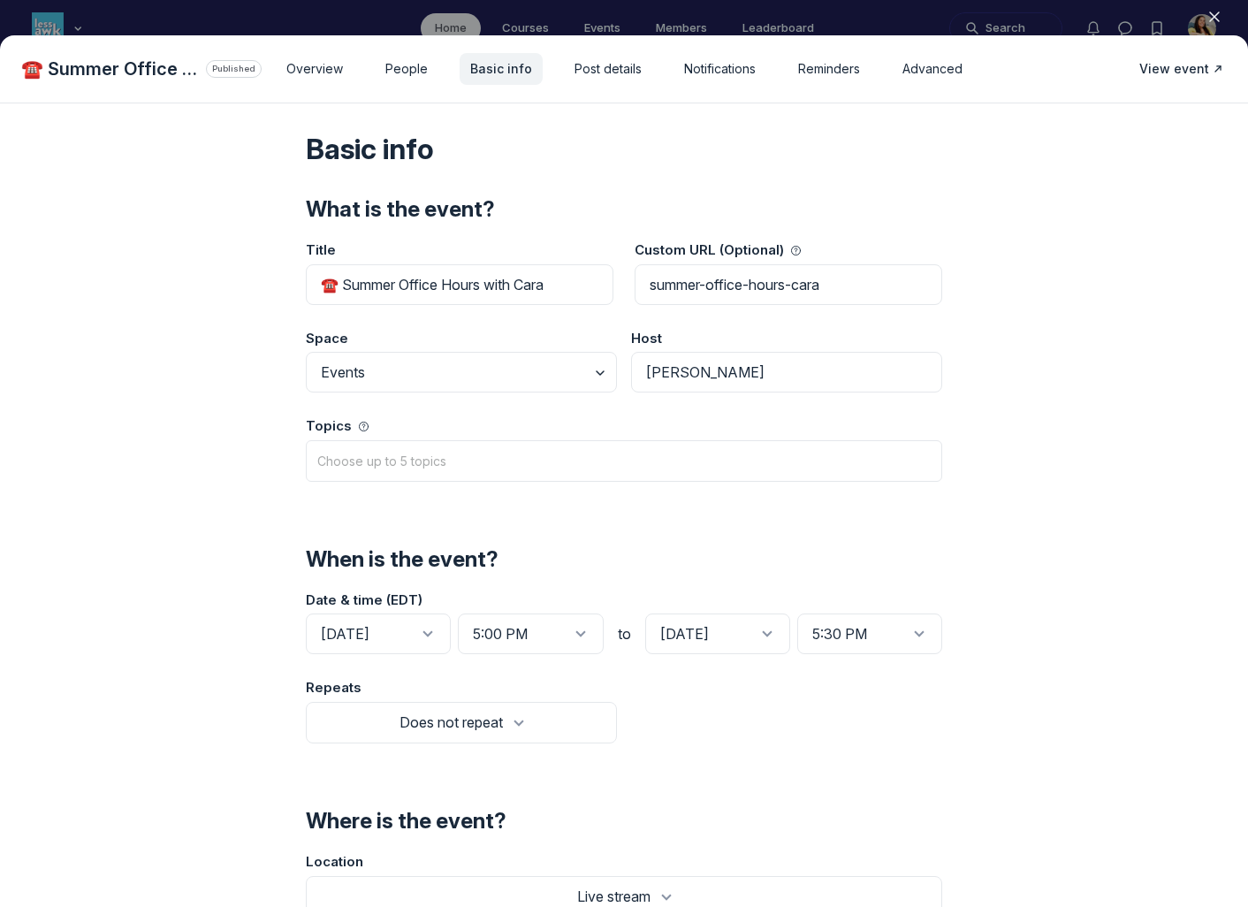
click at [571, 193] on div "Basic info What is the event? Title ☎️ Summer Office Hours with Cara Custom URL…" at bounding box center [624, 785] width 679 height 1365
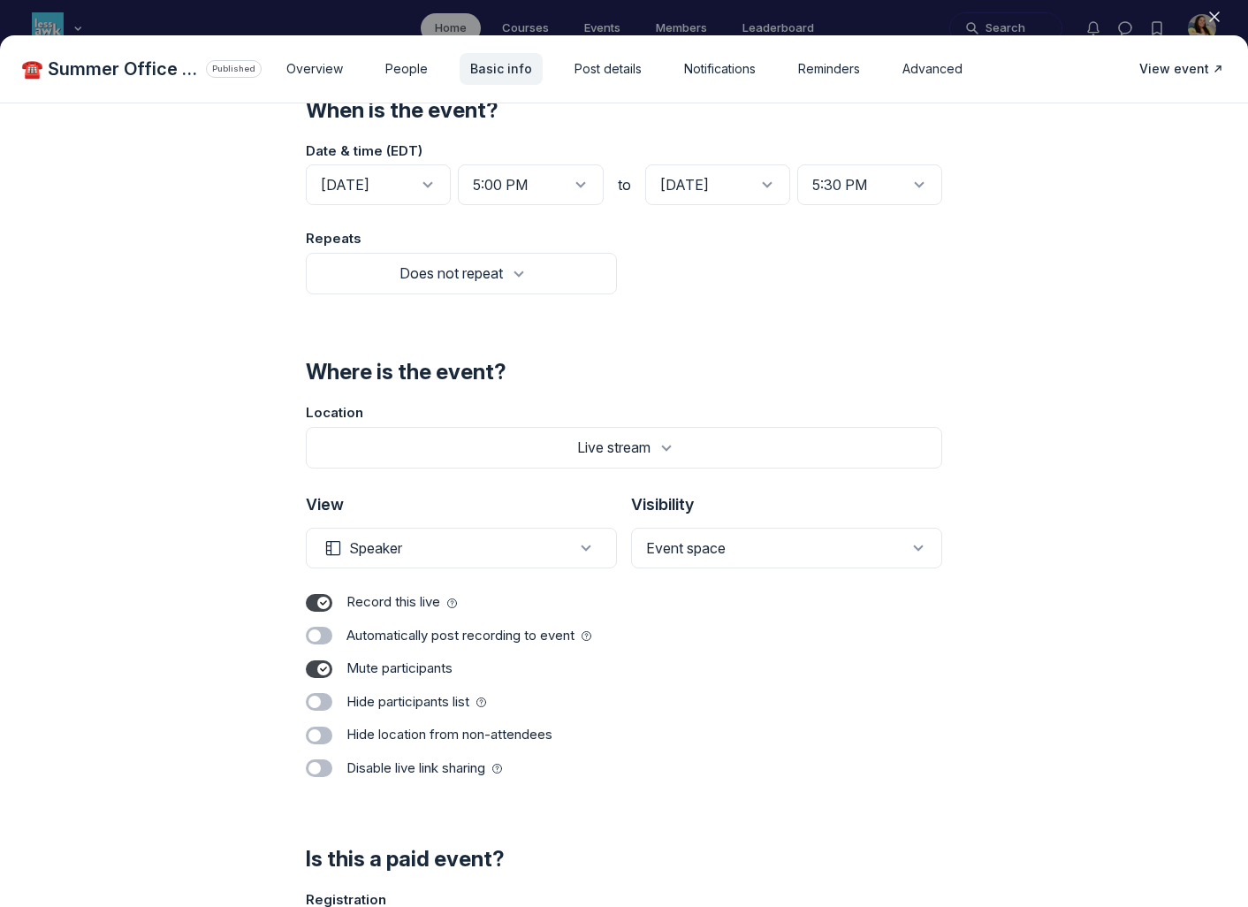
scroll to position [561, 0]
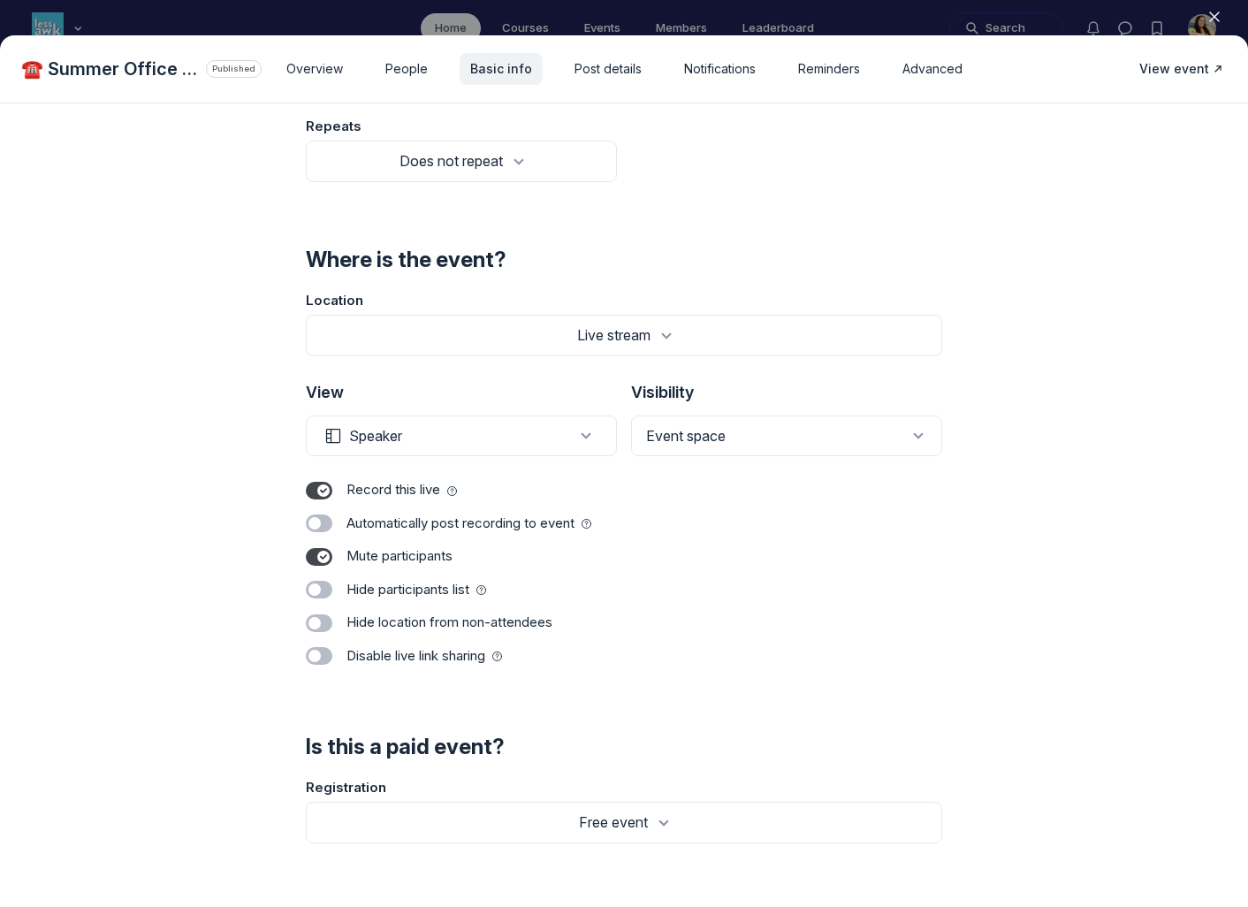
click at [1217, 16] on icon "button" at bounding box center [1215, 17] width 18 height 18
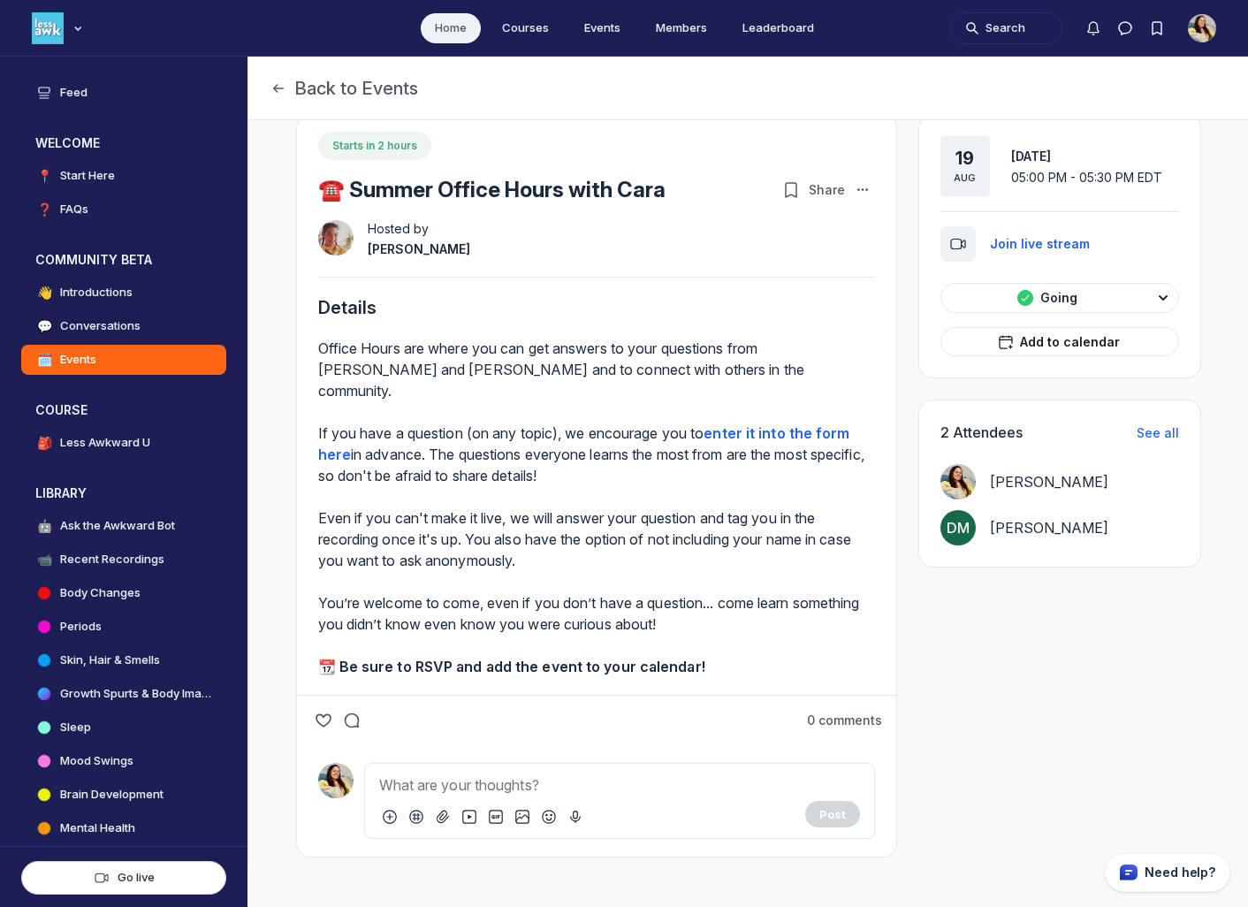
scroll to position [0, 0]
